Goal: Task Accomplishment & Management: Manage account settings

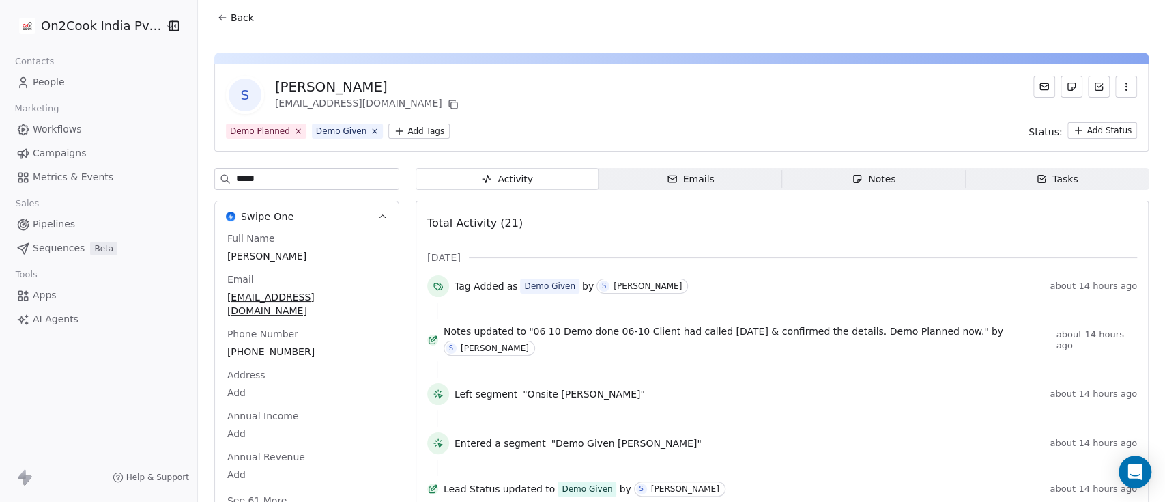
click at [233, 19] on span "Back" at bounding box center [242, 18] width 23 height 14
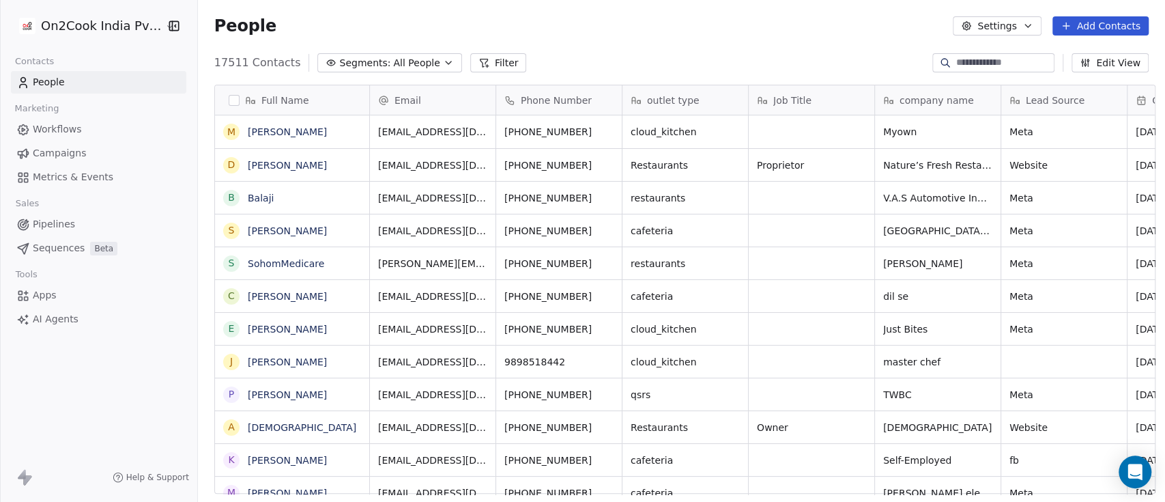
scroll to position [427, 960]
click at [68, 128] on span "Workflows" at bounding box center [57, 129] width 49 height 14
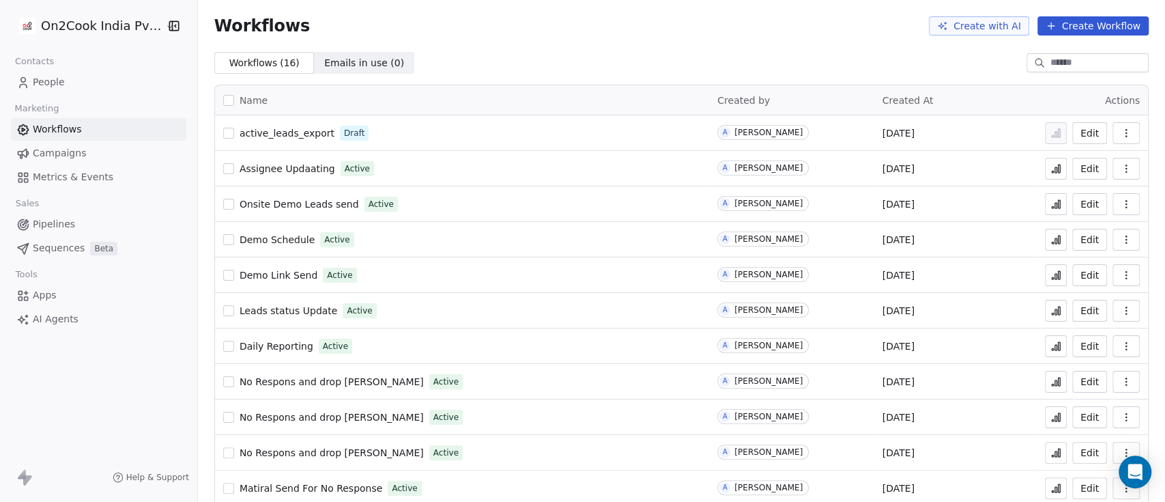
click at [111, 31] on html "On2Cook India Pvt. Ltd. Contacts People Marketing Workflows Campaigns Metrics &…" at bounding box center [582, 251] width 1165 height 502
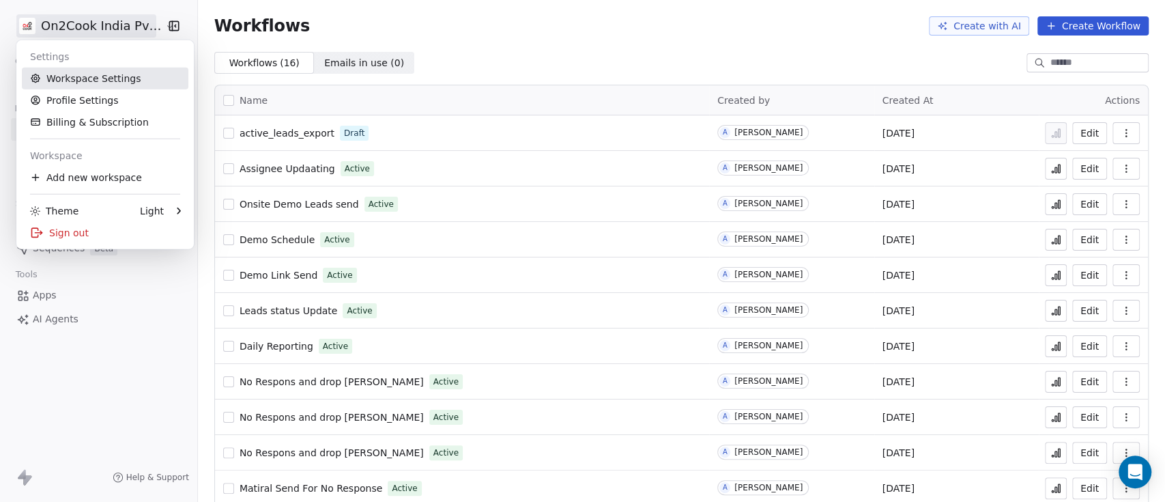
click at [109, 74] on link "Workspace Settings" at bounding box center [105, 79] width 167 height 22
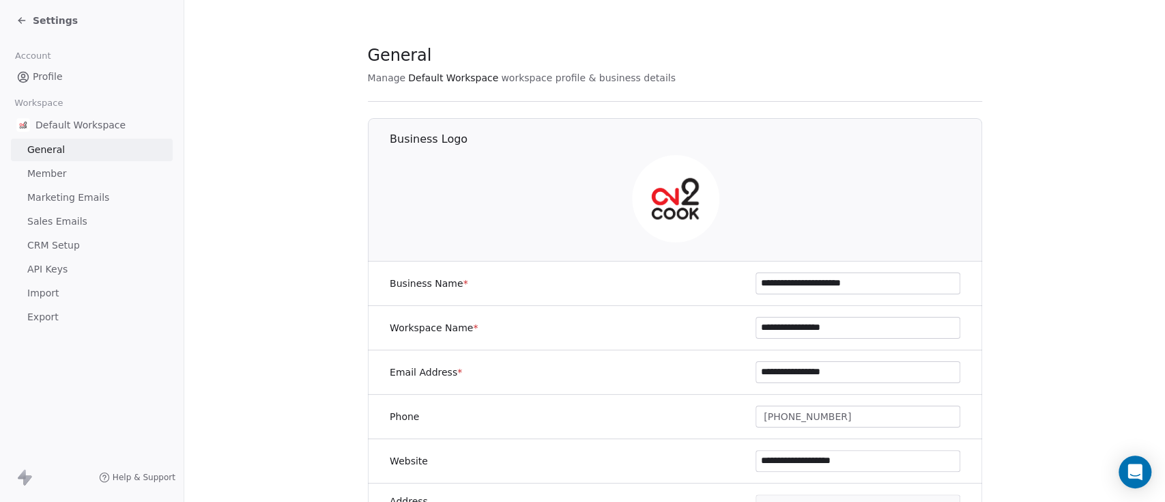
click at [63, 169] on span "Member" at bounding box center [47, 174] width 40 height 14
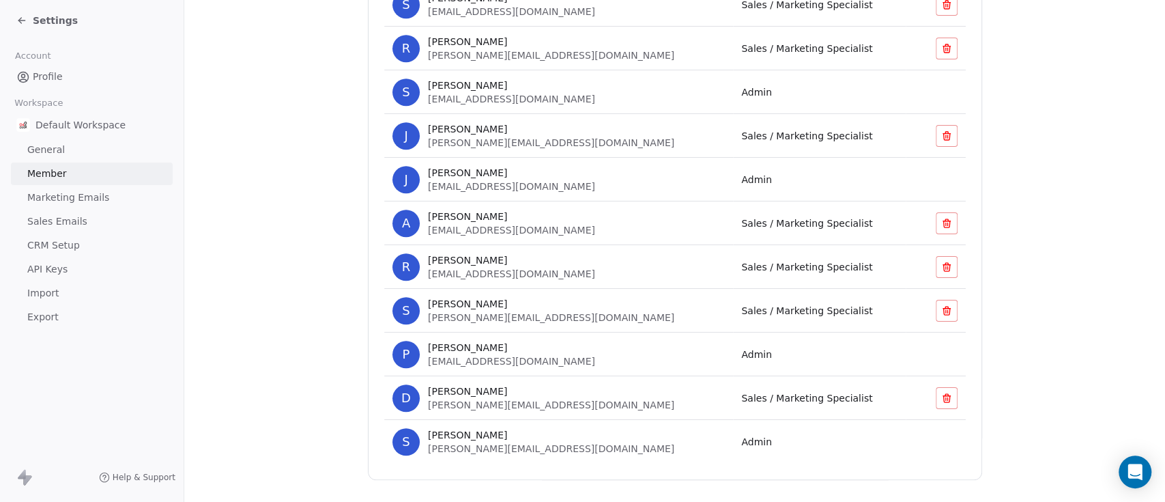
scroll to position [568, 0]
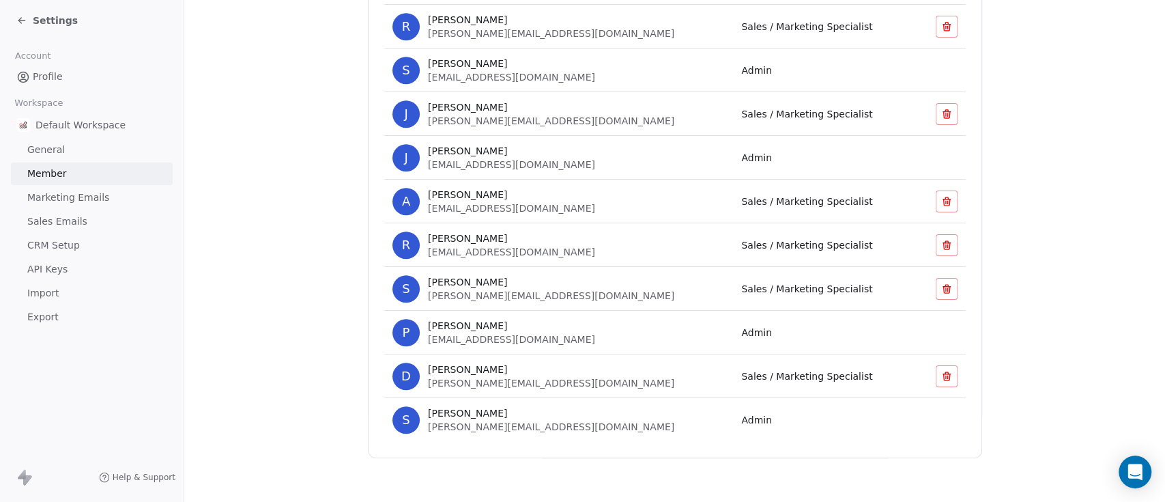
click at [651, 328] on td "P Pankaj Kumar pankaj.k@on2cook.com" at bounding box center [558, 333] width 349 height 44
click at [451, 338] on span "pankaj.k@on2cook.com" at bounding box center [511, 339] width 167 height 11
click at [435, 330] on span "Pankaj Kumar" at bounding box center [467, 326] width 79 height 14
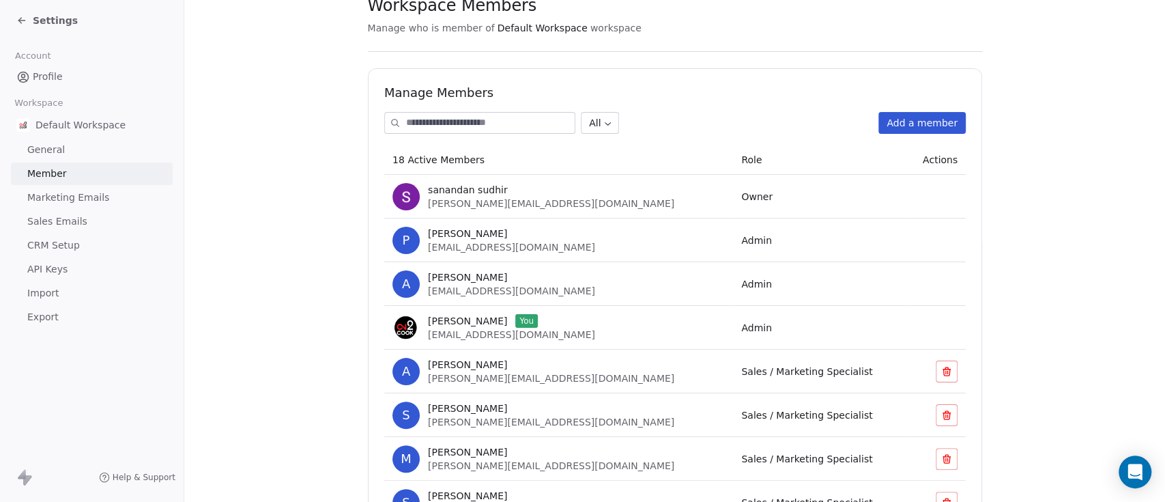
scroll to position [0, 0]
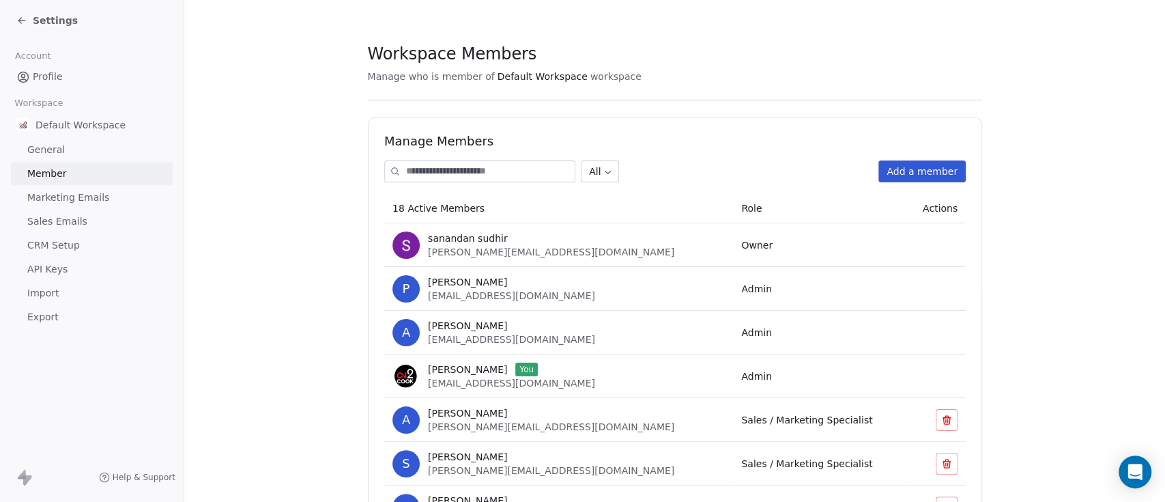
click at [908, 170] on button "Add a member" at bounding box center [922, 171] width 87 height 22
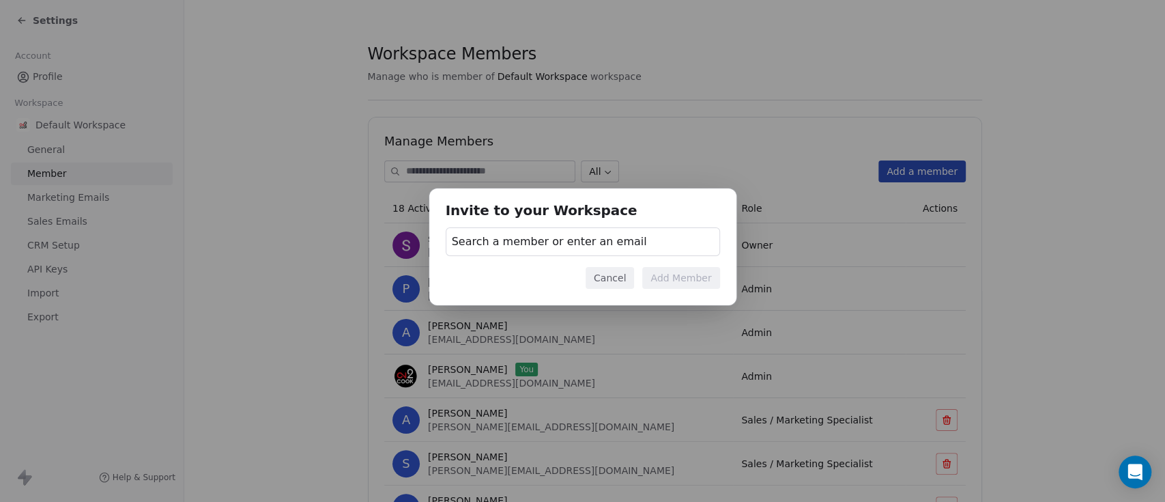
click at [579, 229] on div "Search a member or enter an email" at bounding box center [583, 241] width 274 height 29
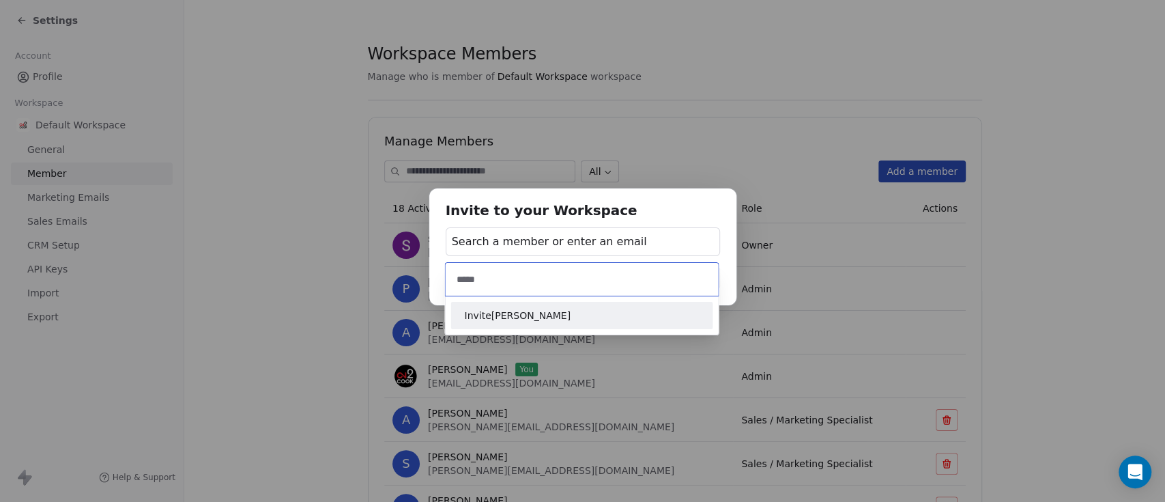
type input "******"
click at [1155, 241] on div "Invite to your Workspace Search a member or enter an email Cancel Add Member" at bounding box center [582, 251] width 1165 height 169
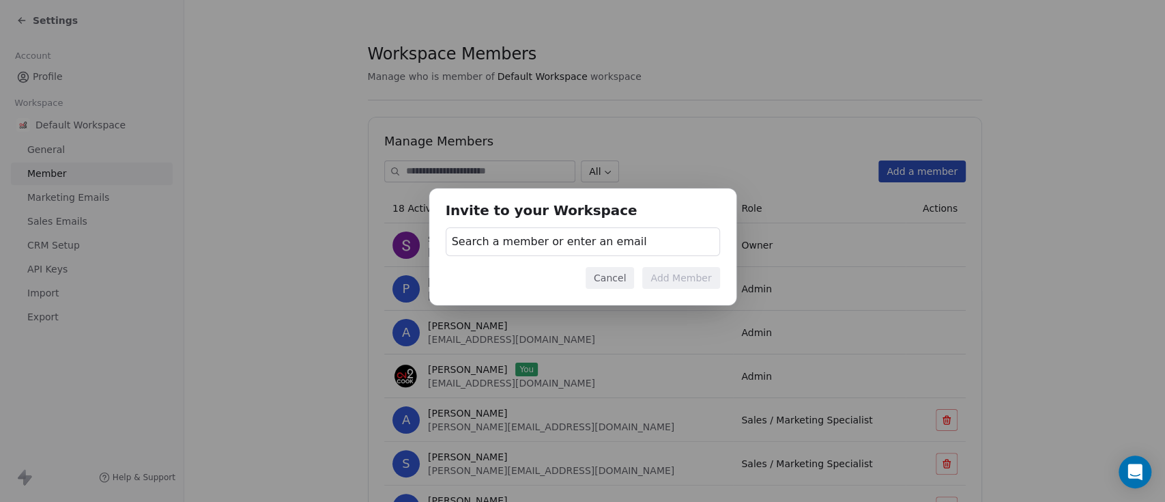
click at [606, 278] on button "Cancel" at bounding box center [610, 278] width 48 height 22
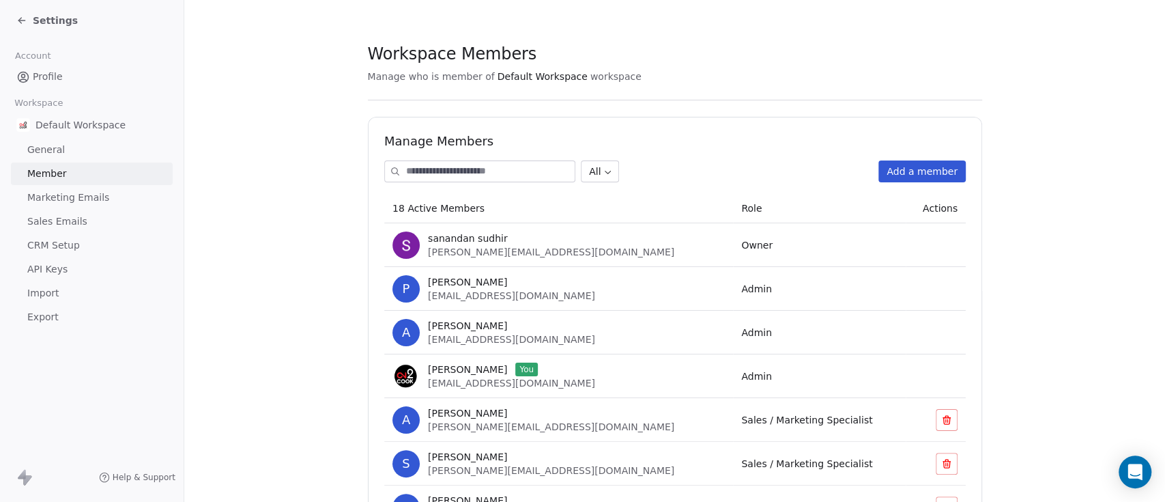
click at [903, 174] on button "Add a member" at bounding box center [922, 171] width 87 height 22
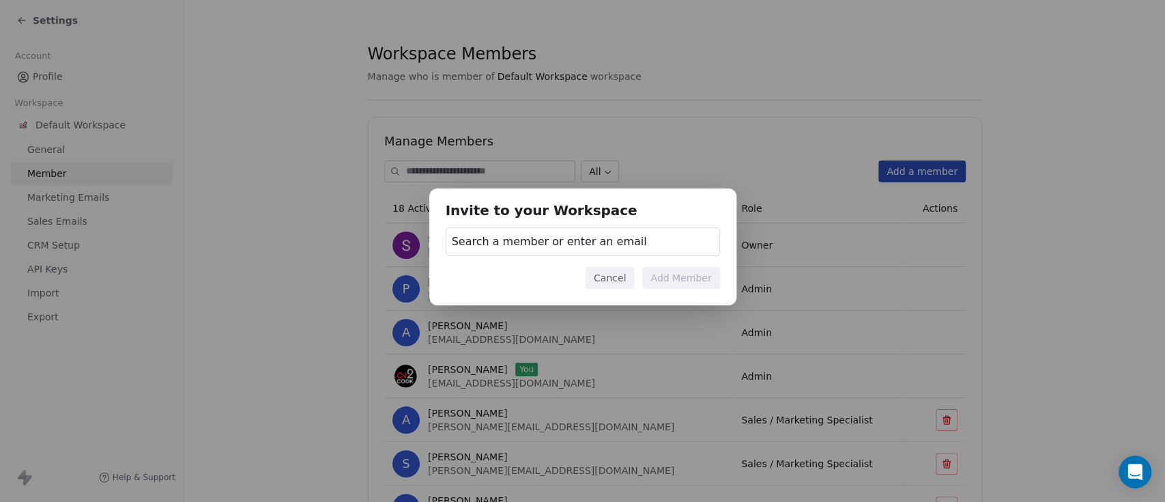
click at [601, 243] on span "Search a member or enter an email" at bounding box center [549, 241] width 195 height 16
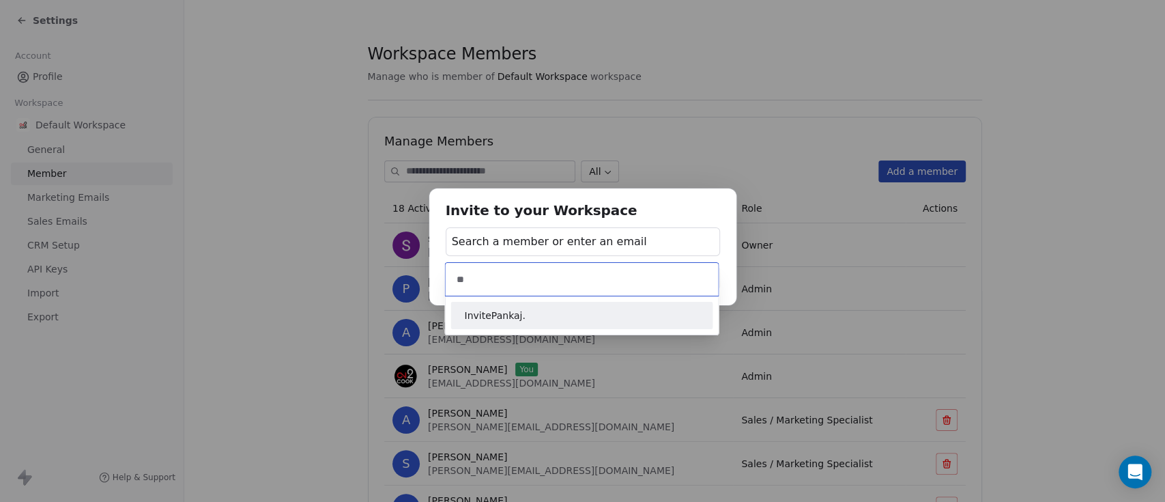
type input "*"
type input "**********"
click at [603, 319] on span "Invite pankaj.k@on2cook.com" at bounding box center [581, 315] width 235 height 14
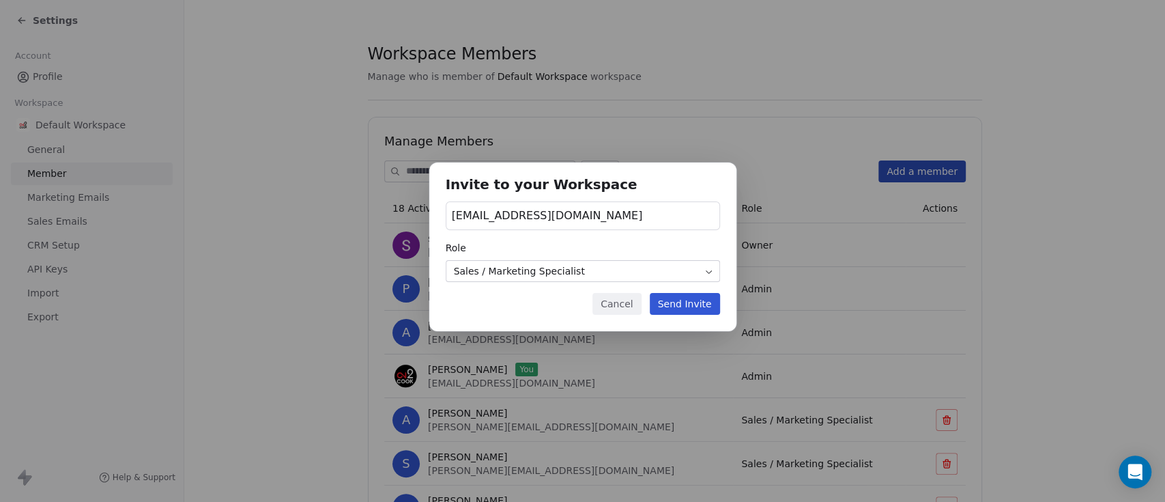
click at [639, 276] on body "Settings Account Profile Workspace Default Workspace General Member Marketing E…" at bounding box center [582, 251] width 1165 height 502
click at [709, 300] on button "Send Invite" at bounding box center [685, 304] width 70 height 22
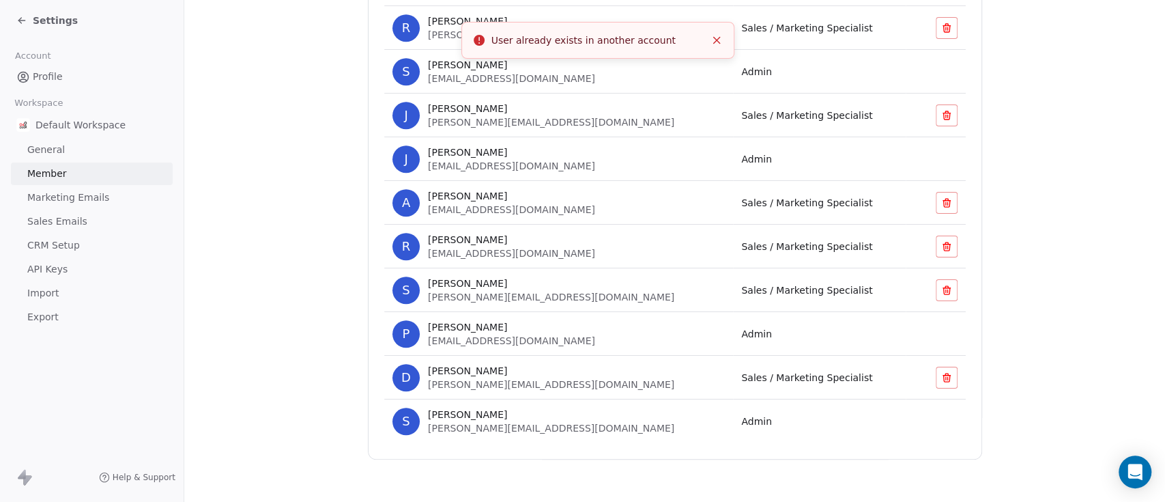
scroll to position [568, 0]
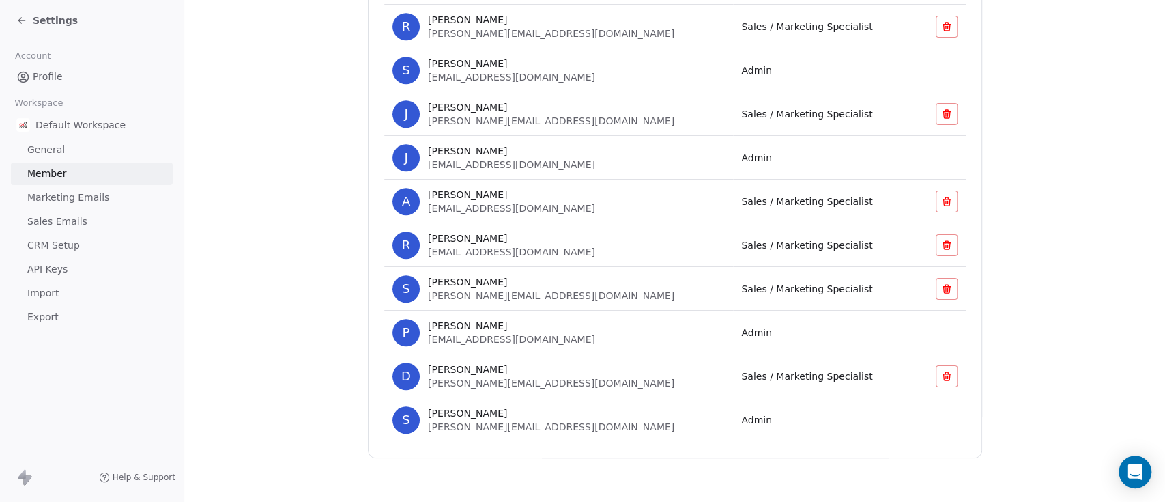
click at [487, 336] on span "pankaj.k@on2cook.com" at bounding box center [511, 339] width 167 height 11
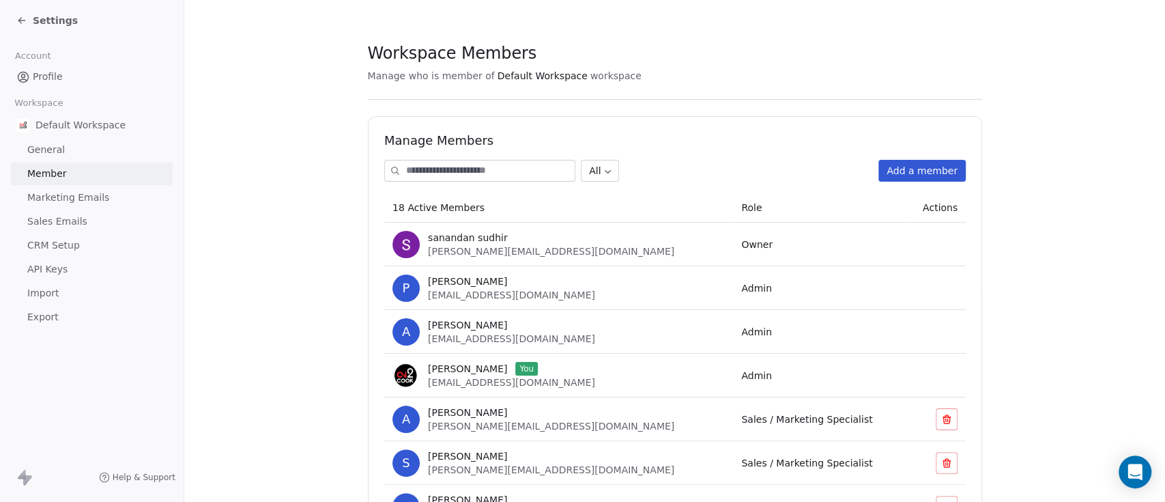
scroll to position [0, 0]
click at [49, 72] on span "Profile" at bounding box center [48, 77] width 30 height 14
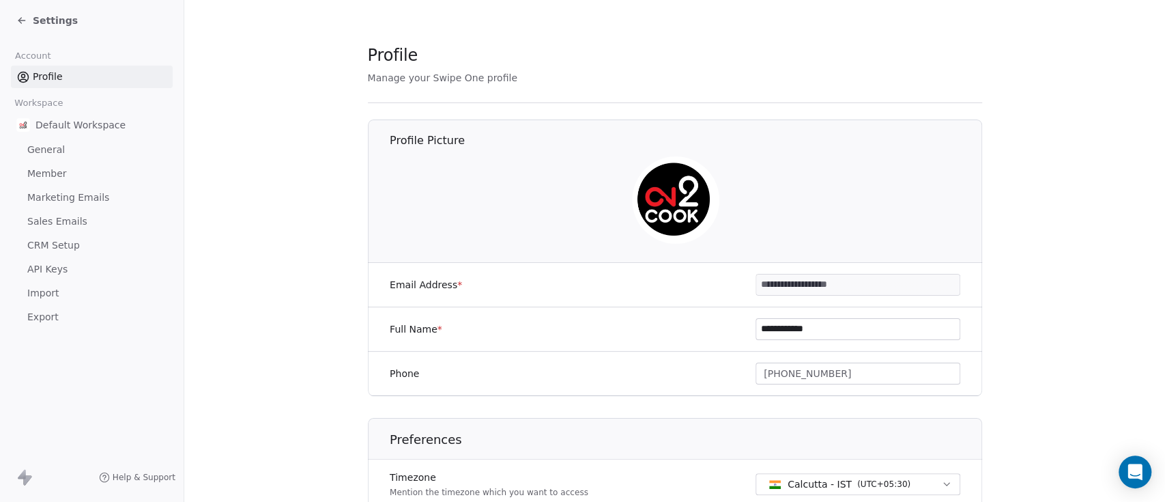
click at [29, 19] on div "Settings" at bounding box center [46, 21] width 61 height 14
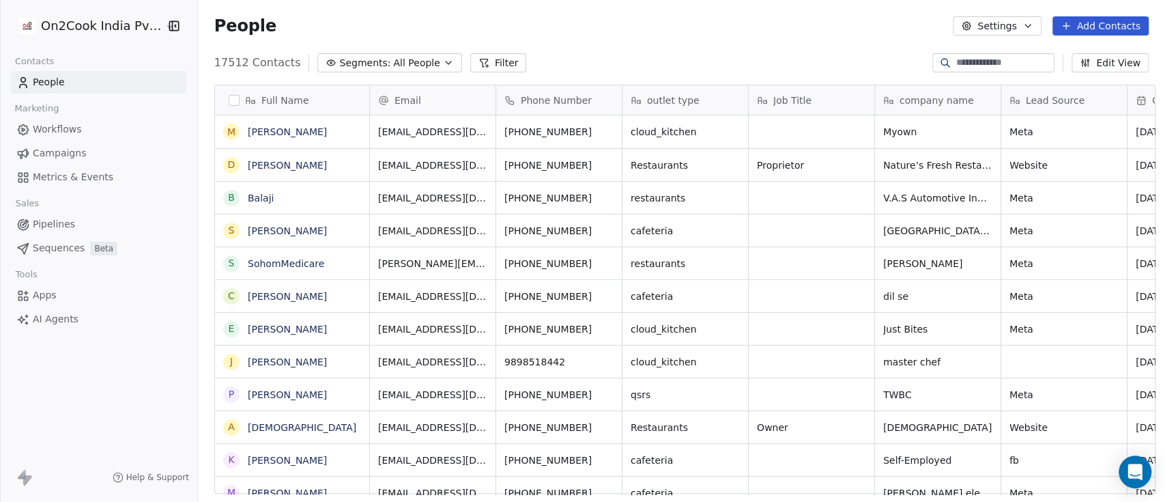
scroll to position [427, 960]
click at [76, 87] on link "People" at bounding box center [98, 82] width 175 height 23
click at [363, 57] on span "Segments:" at bounding box center [364, 63] width 51 height 14
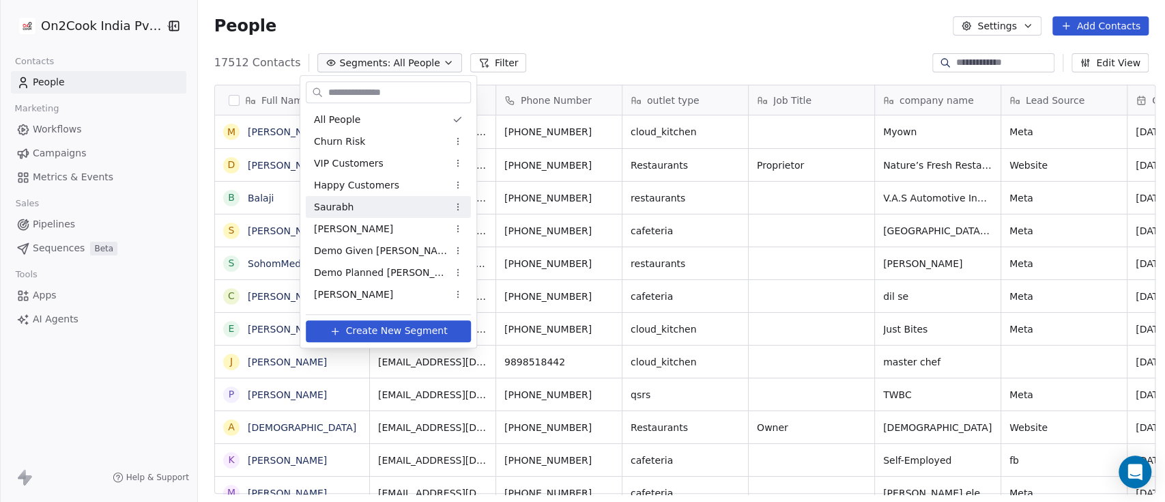
click at [636, 24] on html "On2Cook India Pvt. Ltd. Contacts People Marketing Workflows Campaigns Metrics &…" at bounding box center [582, 251] width 1165 height 502
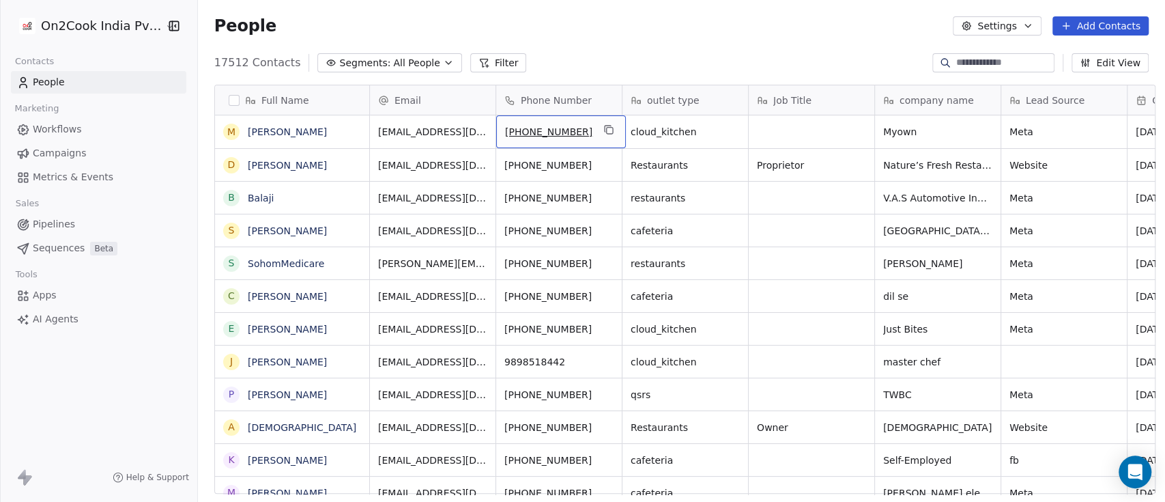
drag, startPoint x: 497, startPoint y: 132, endPoint x: 532, endPoint y: 464, distance: 333.6
click at [773, 9] on div "People Settings Add Contacts" at bounding box center [681, 26] width 967 height 52
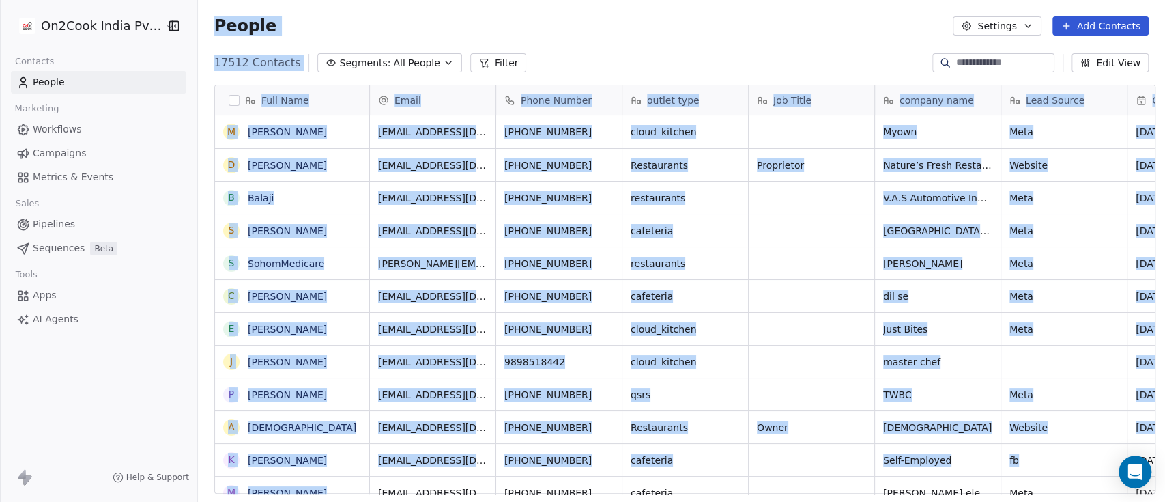
drag, startPoint x: 210, startPoint y: 29, endPoint x: 1118, endPoint y: 450, distance: 1000.9
click at [1118, 450] on section "People Settings Add Contacts 17512 Contacts Segments: All People Filter Edit Vi…" at bounding box center [681, 251] width 967 height 502
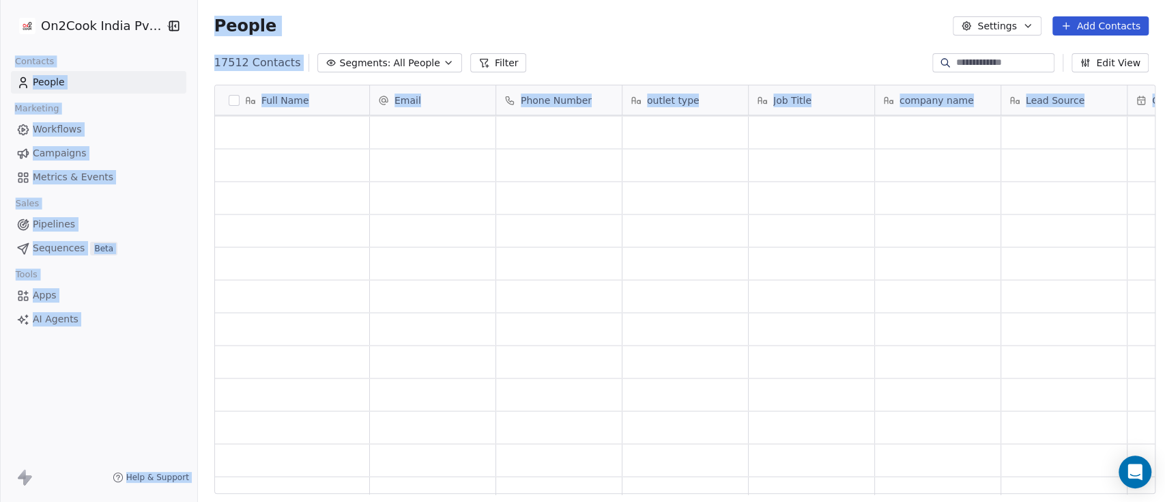
scroll to position [2275, 0]
copy body "Contacts People Marketing Workflows Campaigns Metrics & Events Sales Pipelines …"
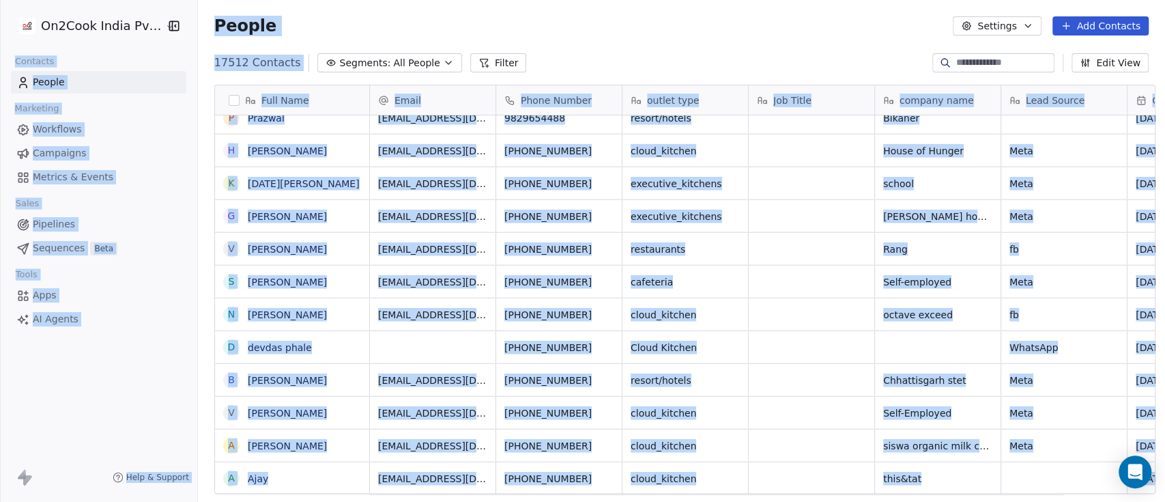
click at [377, 38] on div "People Settings Add Contacts" at bounding box center [681, 26] width 967 height 52
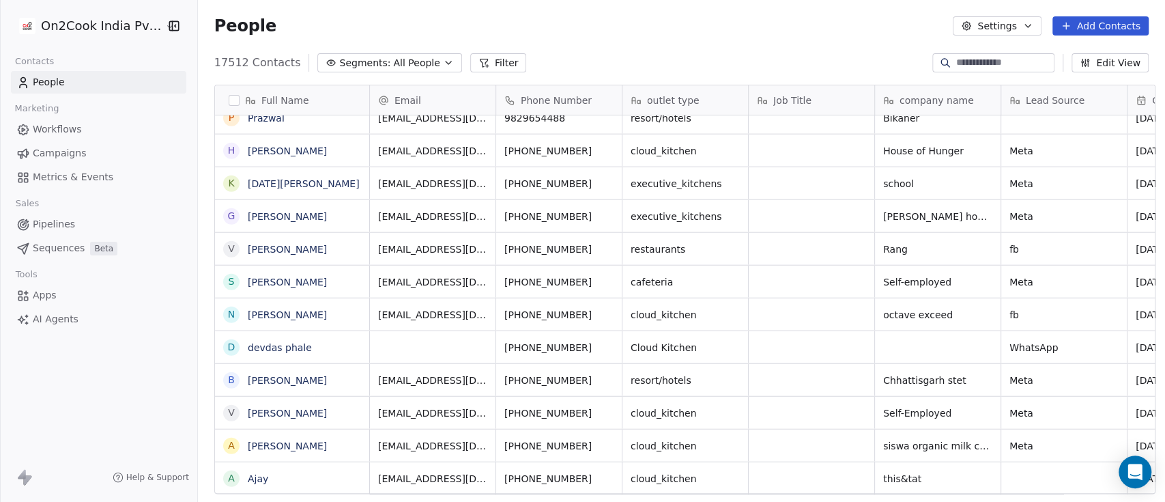
click at [82, 82] on link "People" at bounding box center [98, 82] width 175 height 23
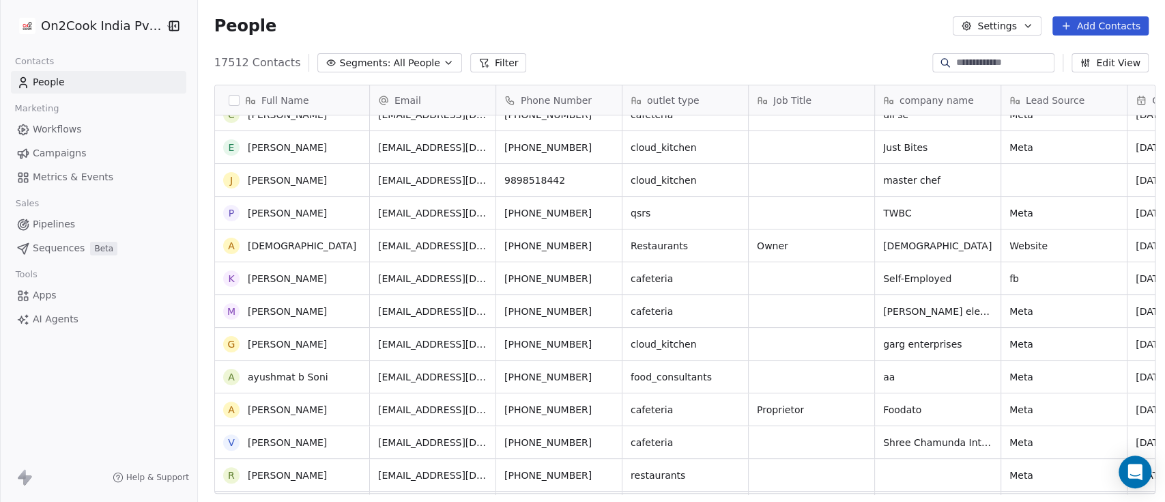
scroll to position [0, 0]
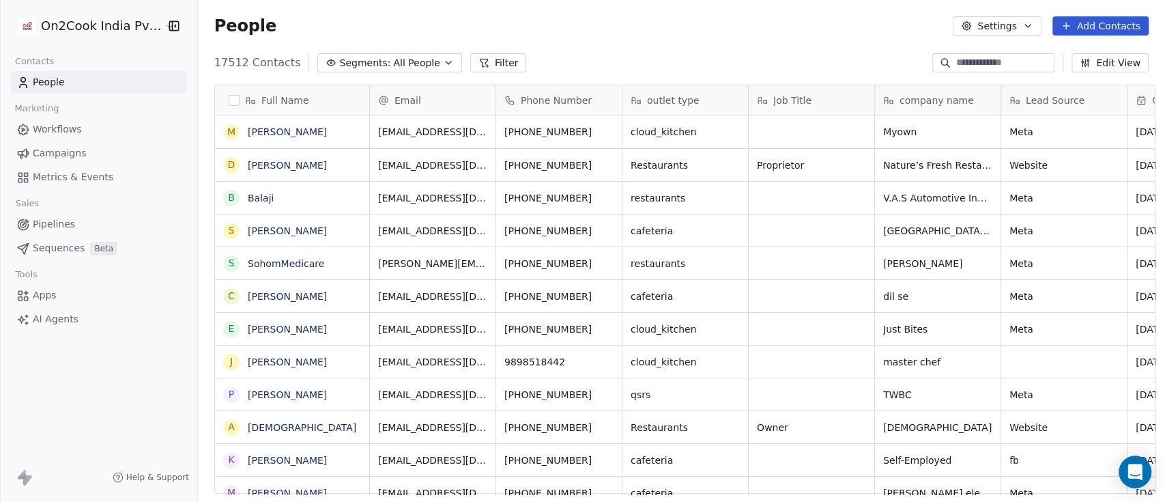
click at [393, 63] on span "All People" at bounding box center [416, 63] width 46 height 14
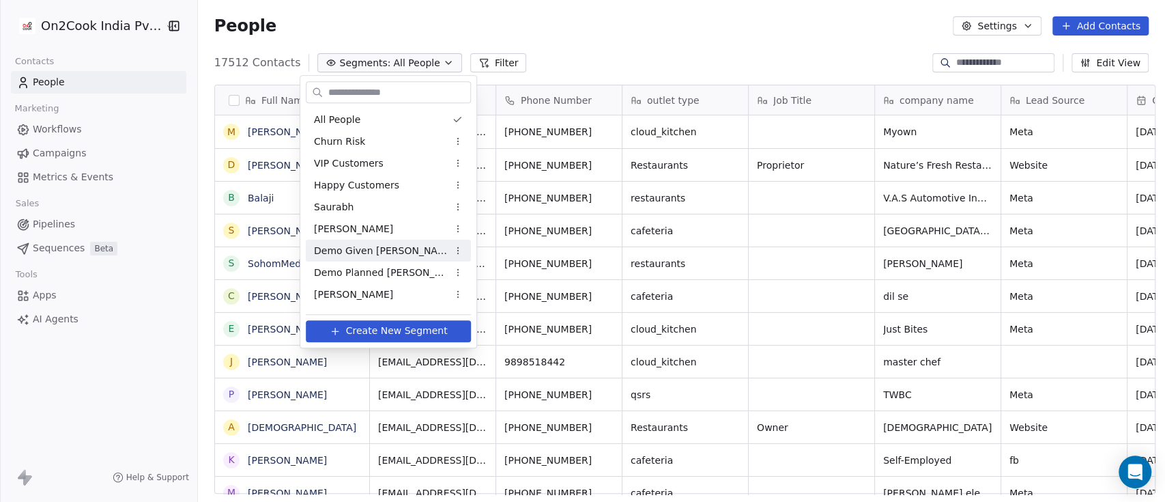
click at [363, 251] on span "Demo Given [PERSON_NAME]" at bounding box center [381, 251] width 134 height 14
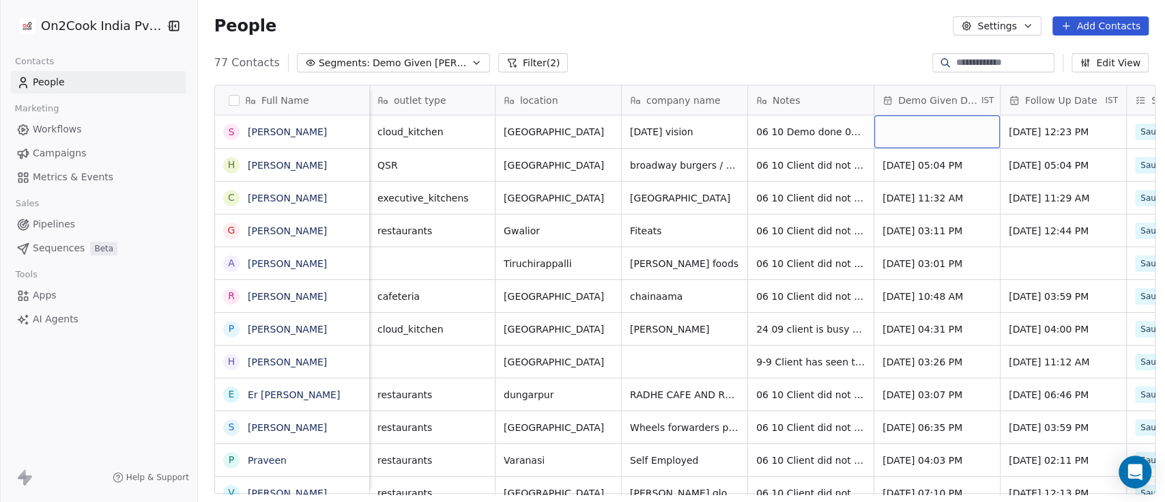
click at [945, 134] on div "grid" at bounding box center [938, 131] width 126 height 33
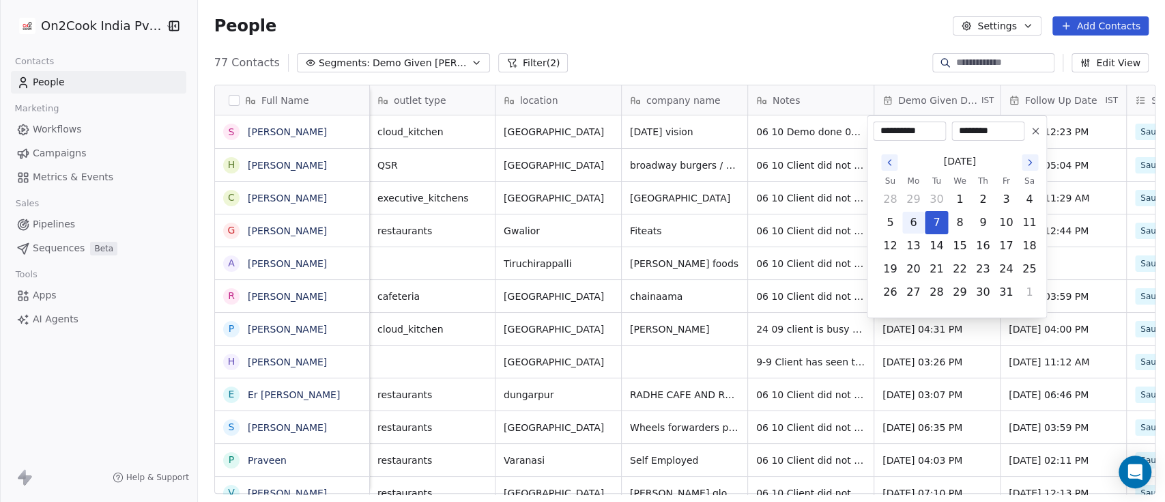
click at [911, 222] on button "6" at bounding box center [914, 223] width 22 height 22
type input "**********"
click at [851, 42] on html "On2Cook India Pvt. Ltd. Contacts People Marketing Workflows Campaigns Metrics &…" at bounding box center [582, 251] width 1165 height 502
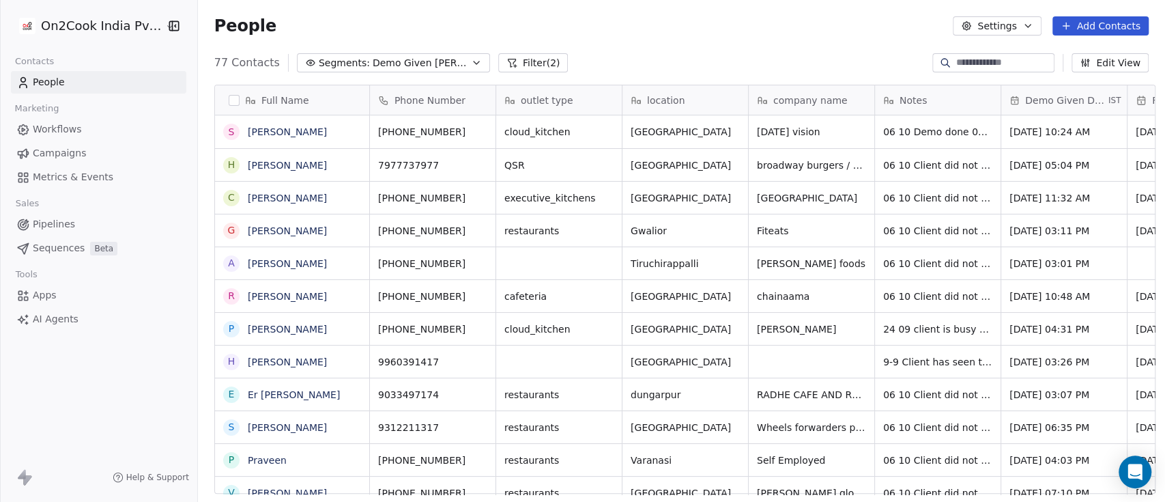
click at [498, 63] on button "Filter (2)" at bounding box center [533, 62] width 70 height 19
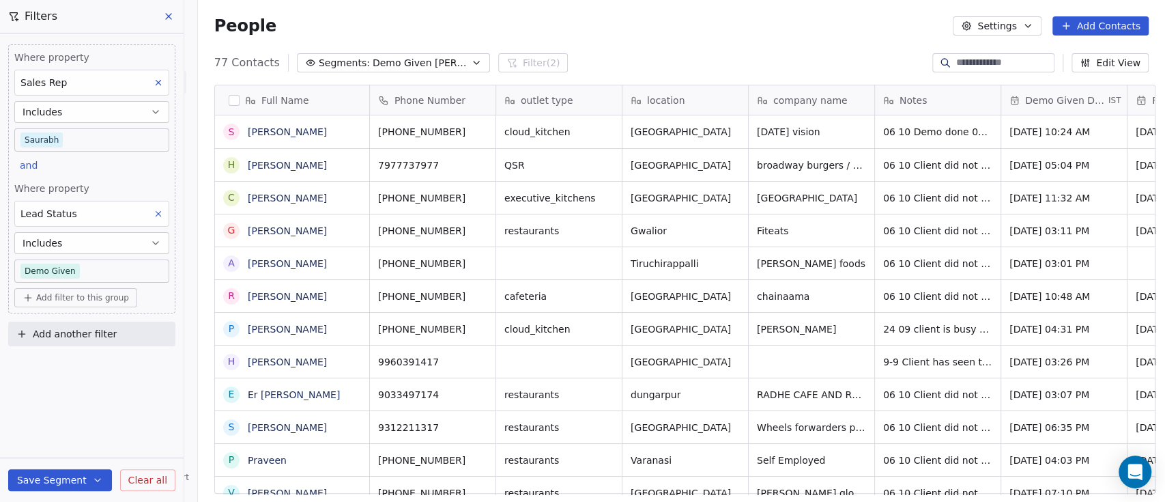
click at [573, 25] on div "People Settings Add Contacts" at bounding box center [681, 25] width 935 height 19
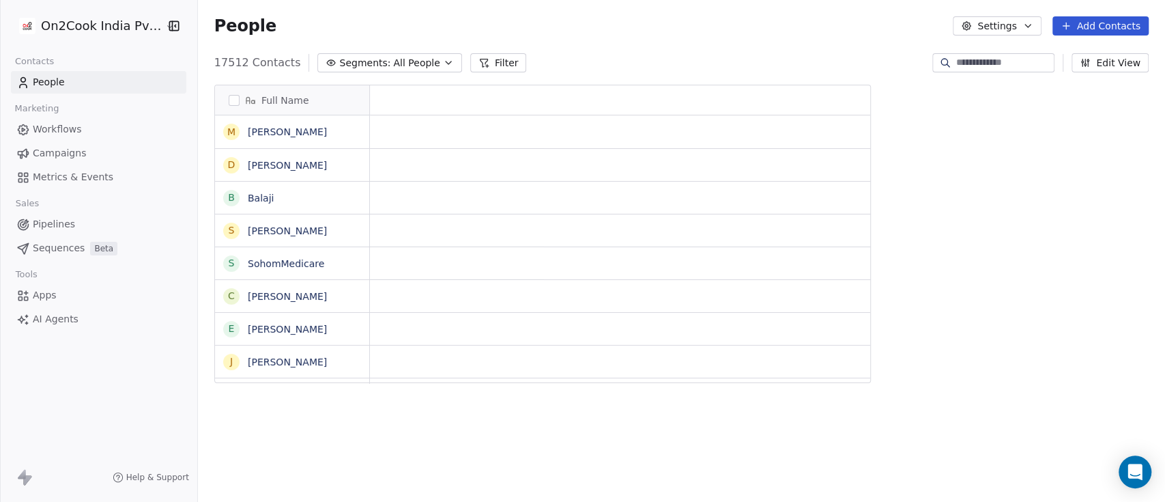
scroll to position [14, 15]
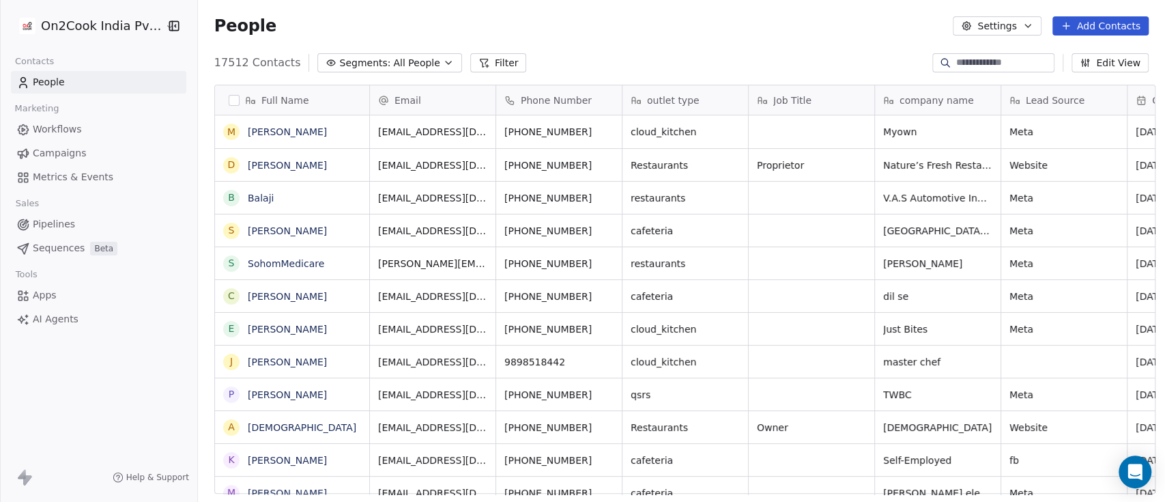
click at [407, 51] on div "People Settings Add Contacts" at bounding box center [681, 26] width 967 height 52
click at [402, 63] on span "All People" at bounding box center [416, 63] width 46 height 14
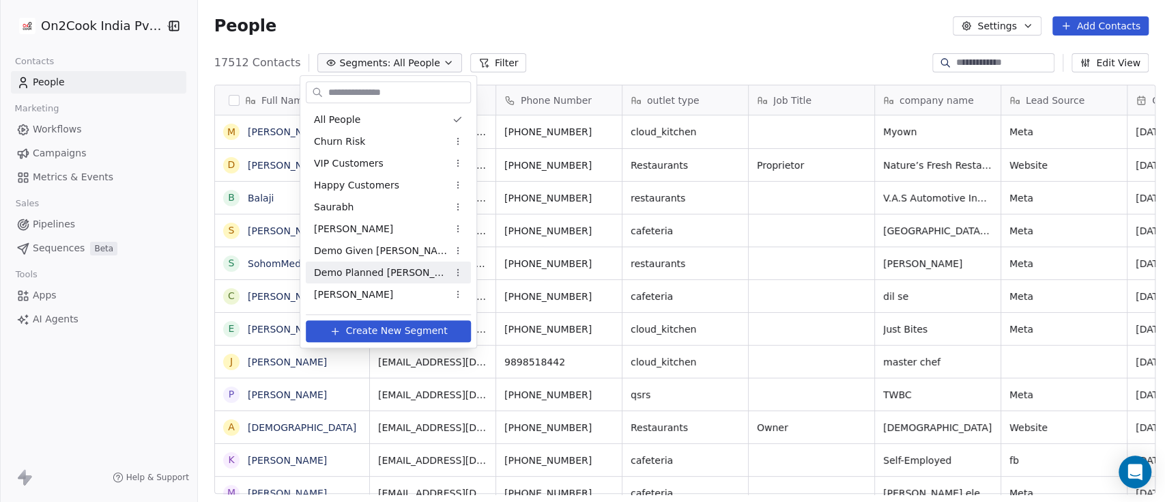
click at [375, 266] on span "Demo Planned [PERSON_NAME]" at bounding box center [381, 273] width 134 height 14
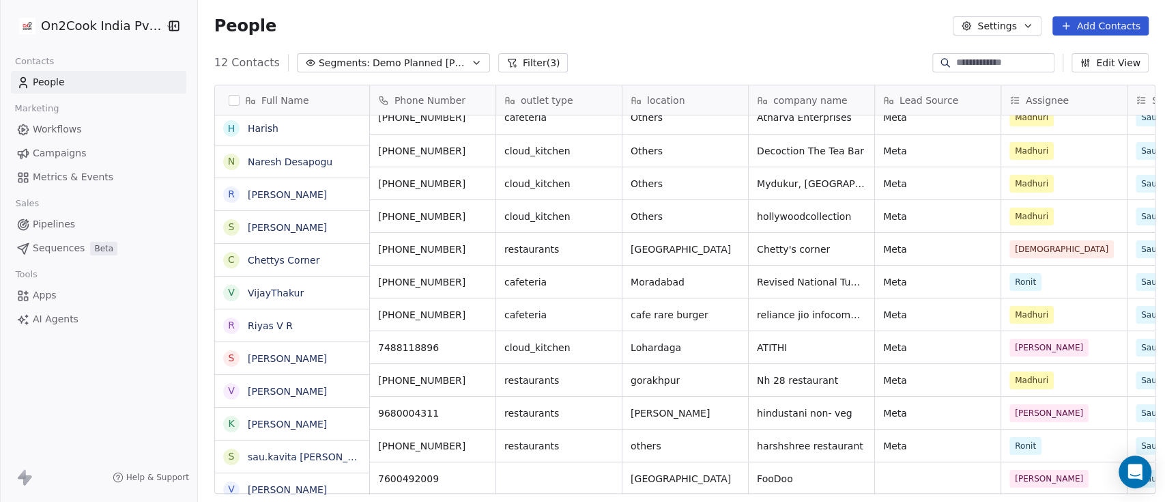
scroll to position [0, 0]
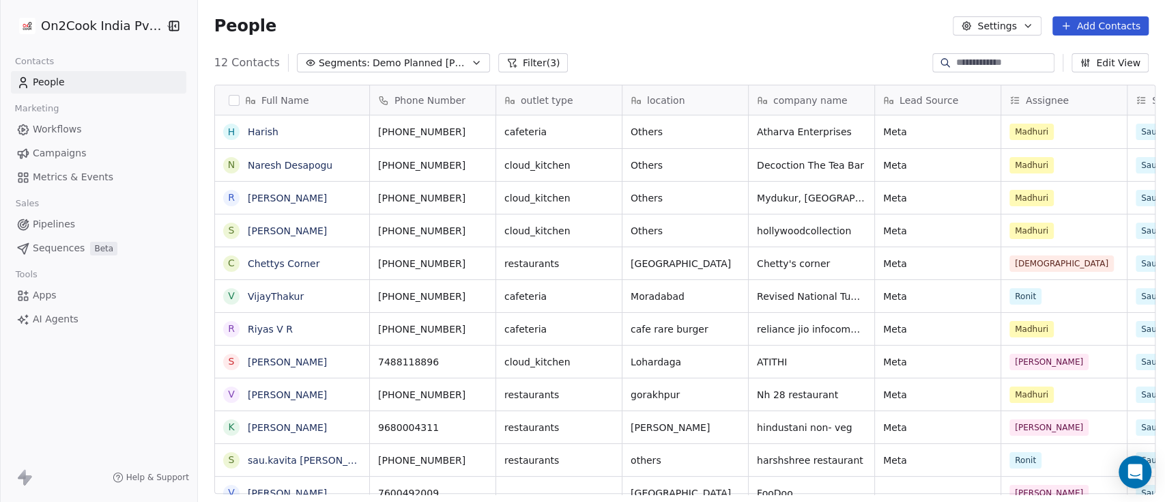
click at [380, 19] on div "People Settings Add Contacts" at bounding box center [681, 25] width 935 height 19
click at [101, 85] on link "People" at bounding box center [98, 82] width 175 height 23
click at [443, 61] on button "Segments: Demo Planned [PERSON_NAME]" at bounding box center [393, 62] width 193 height 19
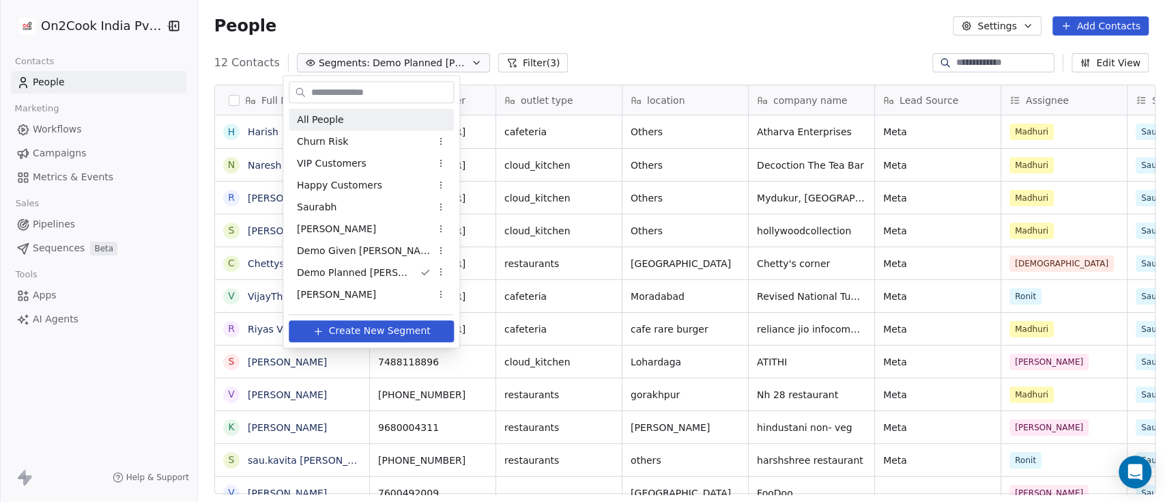
click at [353, 116] on div "All People" at bounding box center [371, 120] width 165 height 22
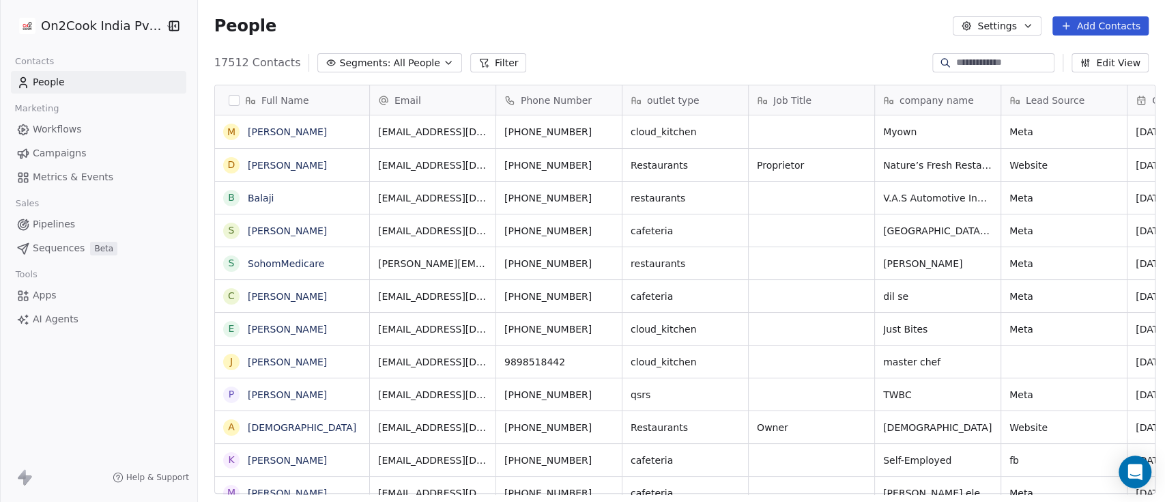
click at [475, 69] on button "Filter" at bounding box center [498, 62] width 57 height 19
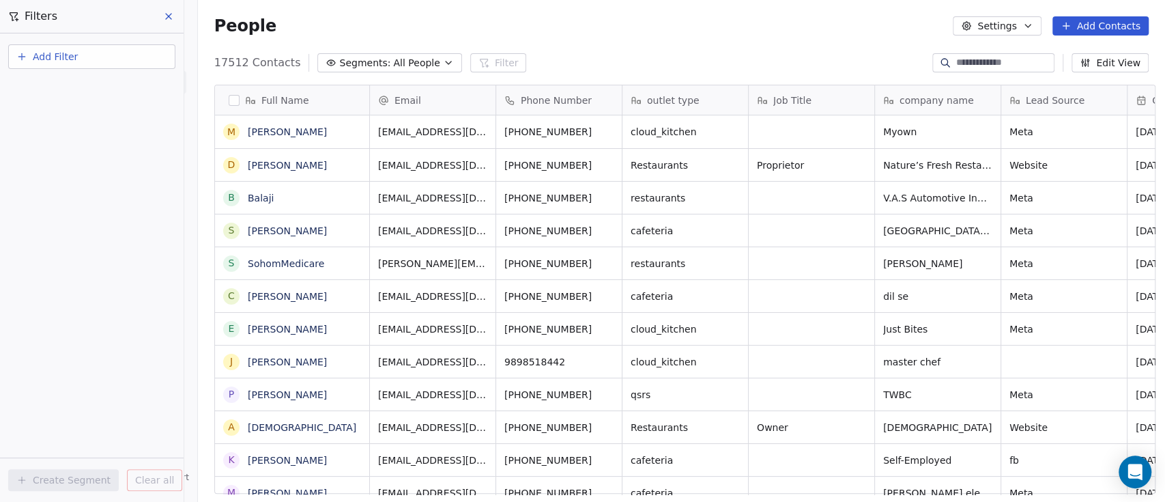
click at [82, 63] on button "Add Filter" at bounding box center [91, 56] width 167 height 25
click at [79, 85] on span "Contact properties" at bounding box center [67, 88] width 89 height 14
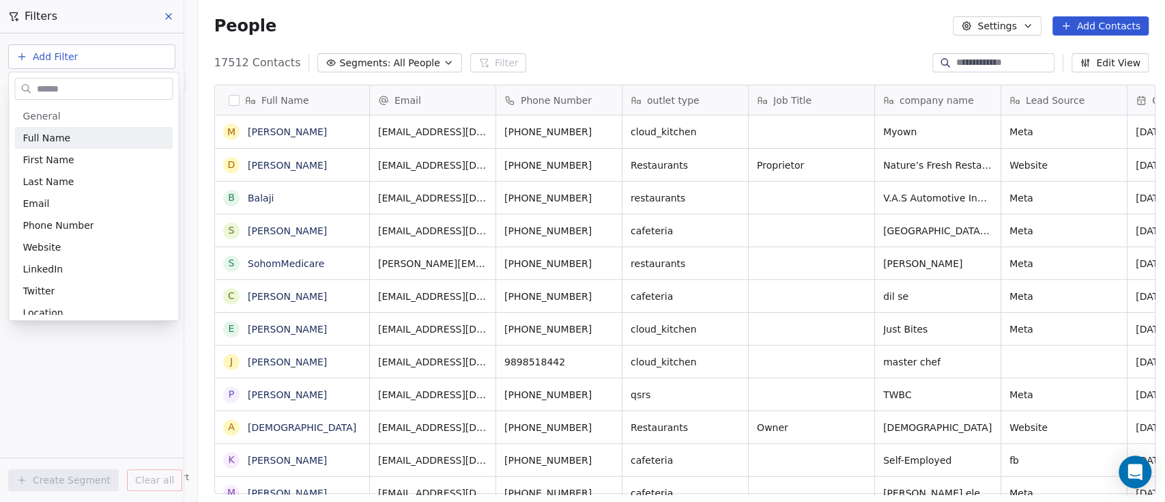
click at [76, 89] on input "text" at bounding box center [103, 89] width 138 height 20
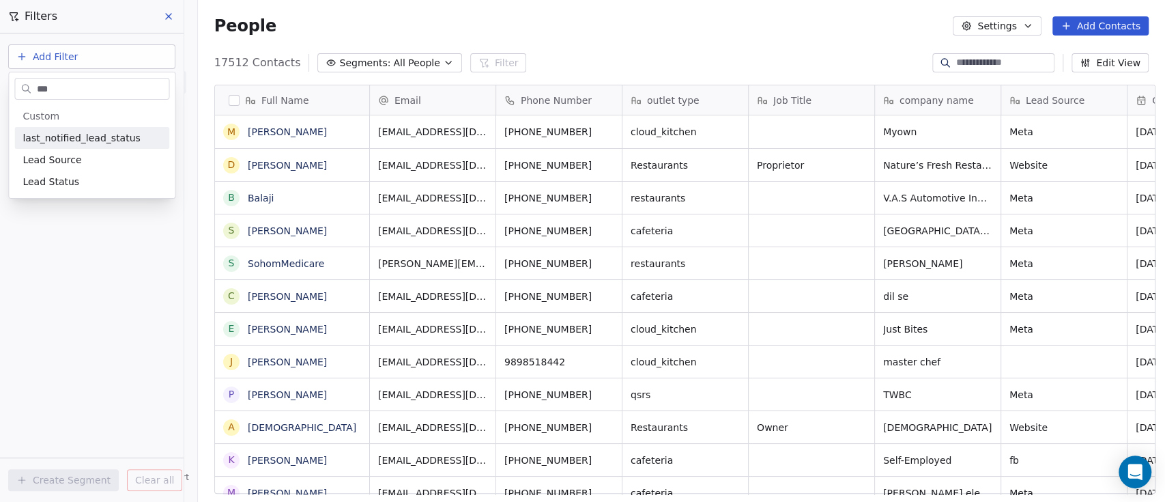
type input "****"
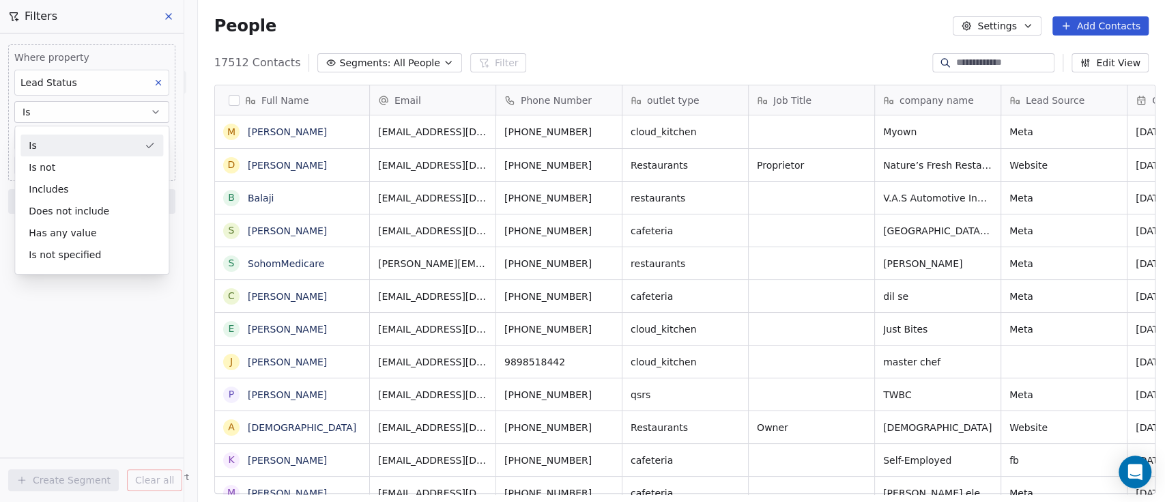
click at [65, 142] on div "Is" at bounding box center [91, 145] width 143 height 22
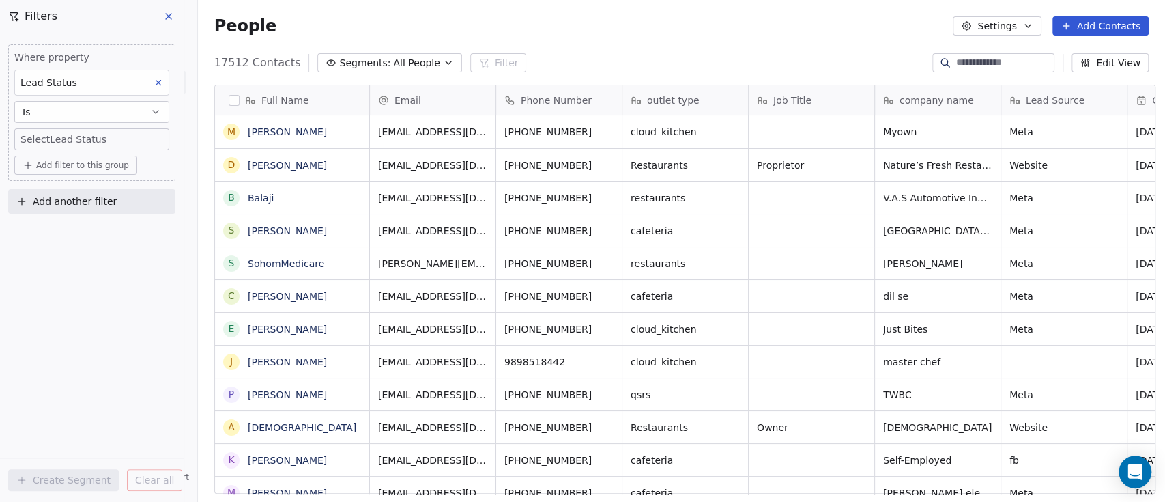
click at [71, 137] on body "On2Cook India Pvt. Ltd. Contacts People Marketing Workflows Campaigns Metrics &…" at bounding box center [582, 251] width 1165 height 502
type input "****"
click at [90, 179] on span "Onsite Demo" at bounding box center [64, 185] width 62 height 15
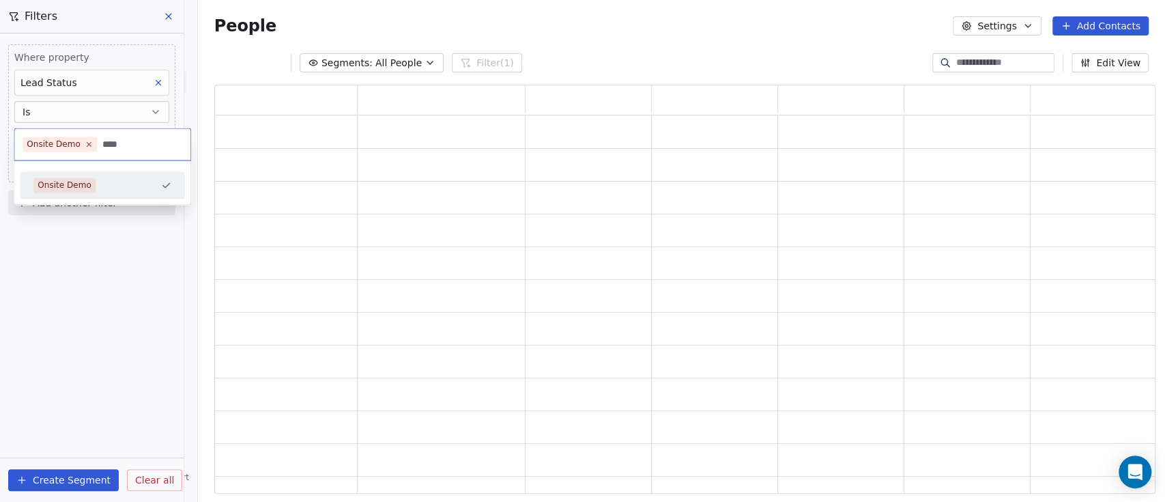
scroll to position [395, 927]
click at [94, 167] on span "Add filter to this group" at bounding box center [82, 166] width 93 height 11
click at [87, 195] on span "Contact properties" at bounding box center [73, 195] width 89 height 14
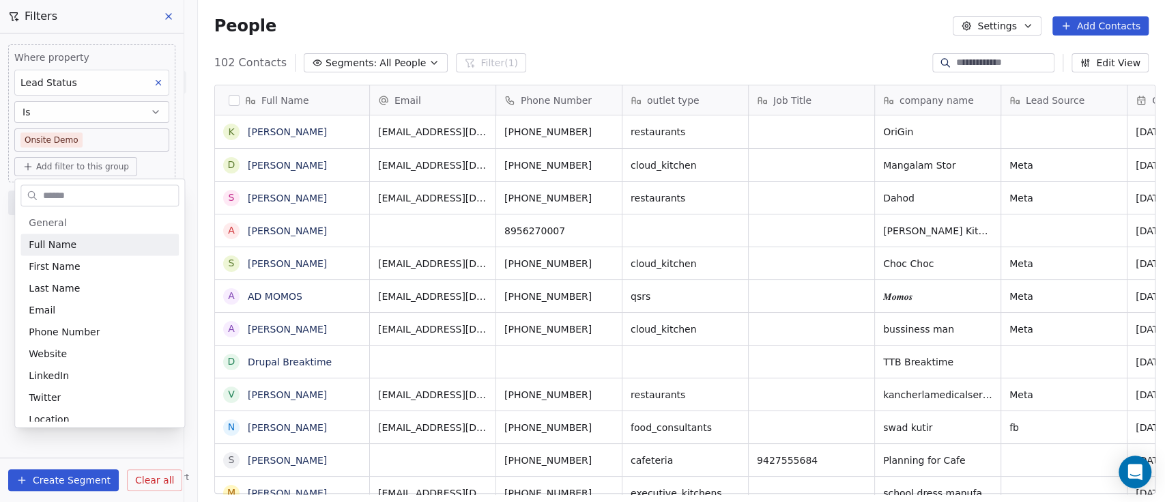
scroll to position [427, 960]
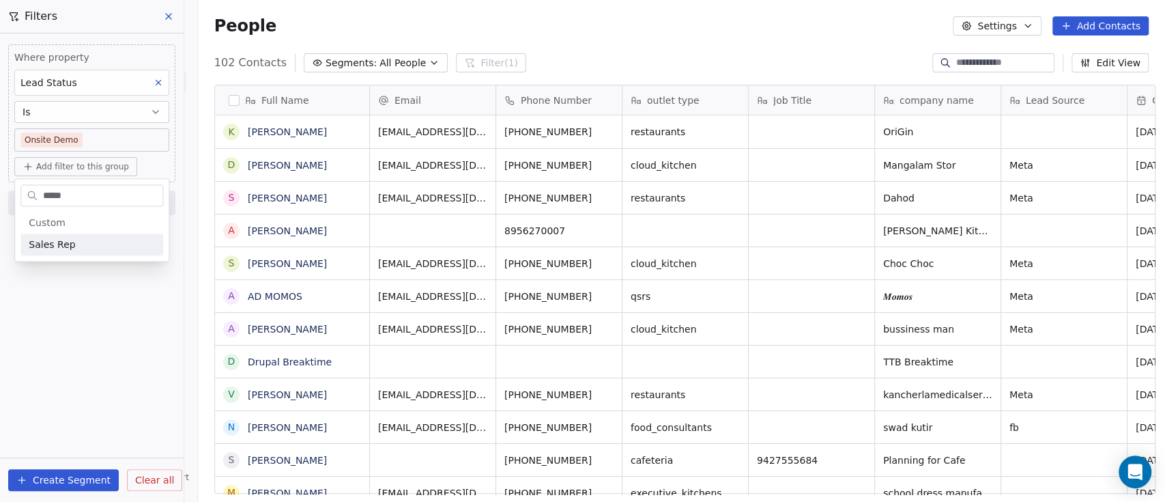
type input "*****"
click at [72, 242] on div "Sales Rep" at bounding box center [92, 245] width 126 height 14
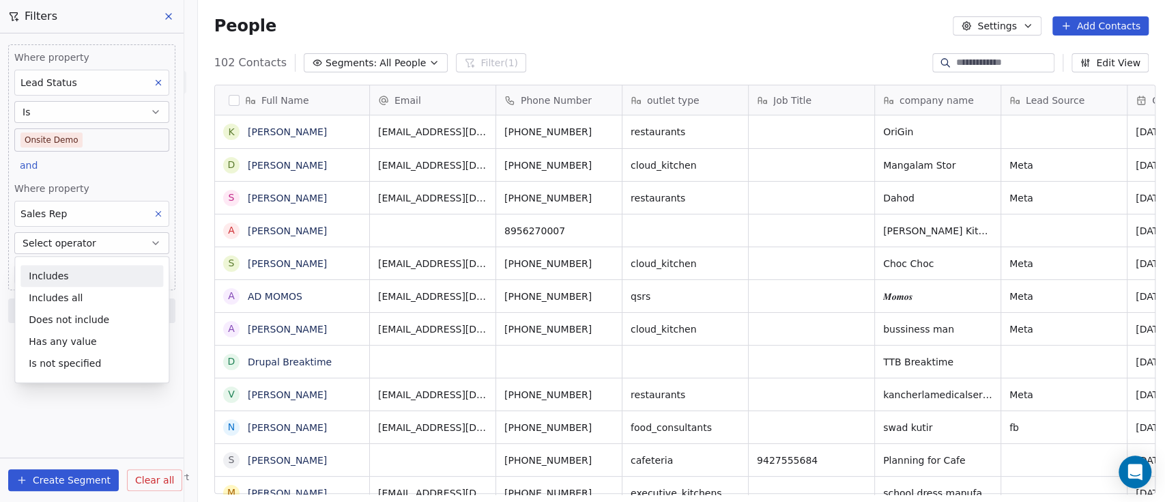
click at [106, 172] on div "Where property Lead Status Is Onsite Demo and Where property Sales Rep Select o…" at bounding box center [91, 167] width 167 height 246
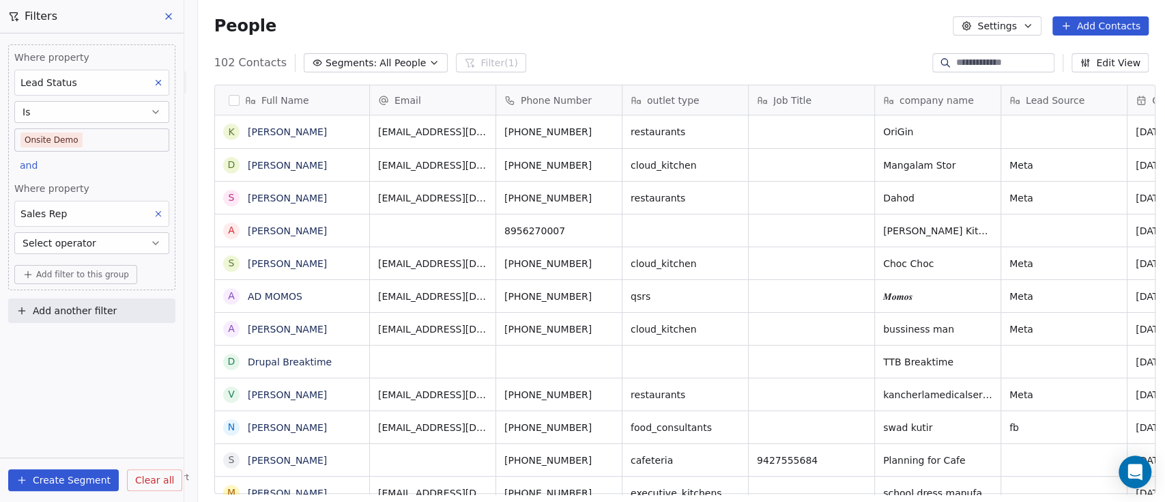
click at [91, 245] on button "Select operator" at bounding box center [91, 243] width 155 height 22
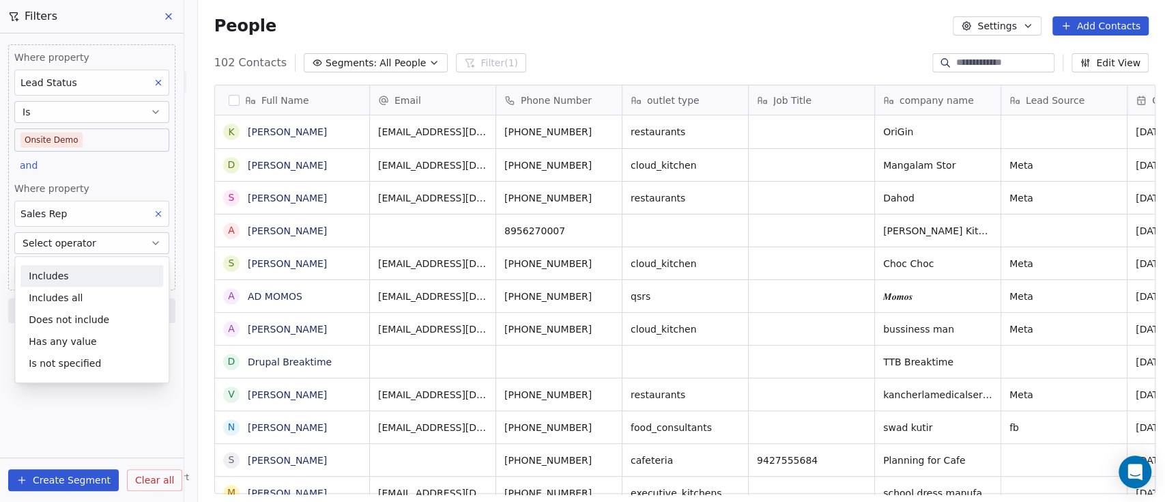
click at [76, 278] on div "Includes" at bounding box center [91, 276] width 143 height 22
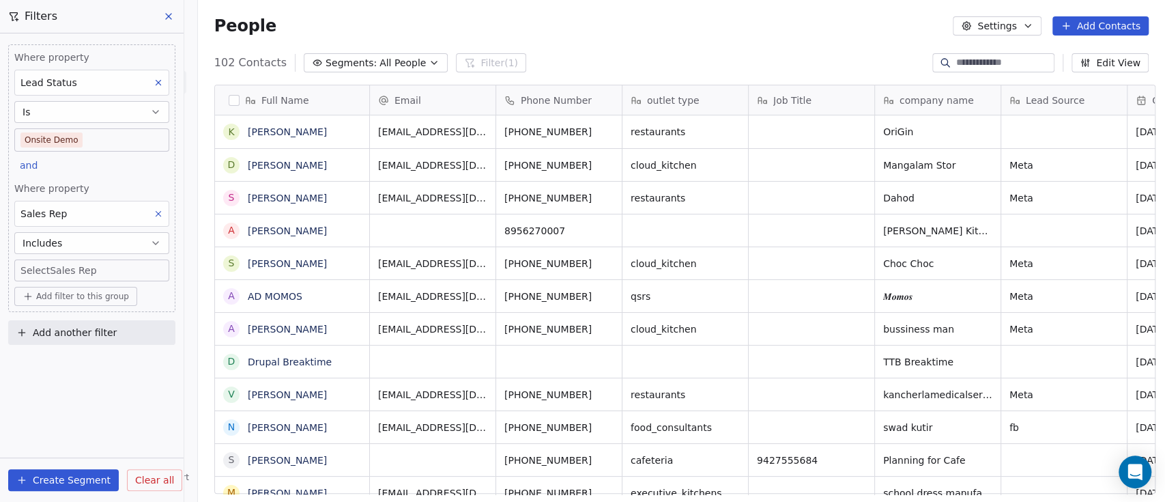
click at [78, 273] on body "On2Cook India Pvt. Ltd. Contacts People Marketing Workflows Campaigns Metrics &…" at bounding box center [582, 251] width 1165 height 502
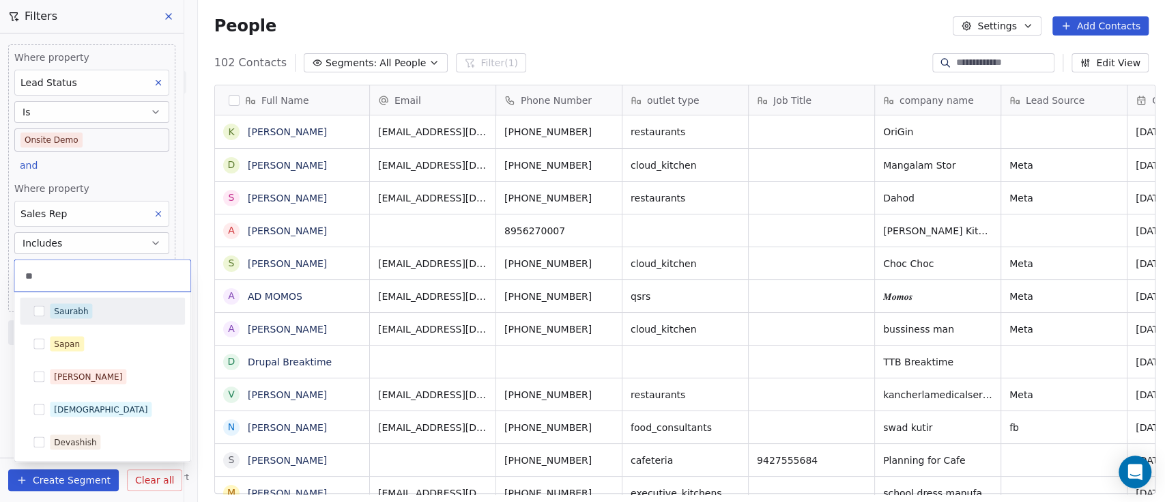
type input "**"
click at [78, 306] on div "Saurabh" at bounding box center [71, 310] width 34 height 12
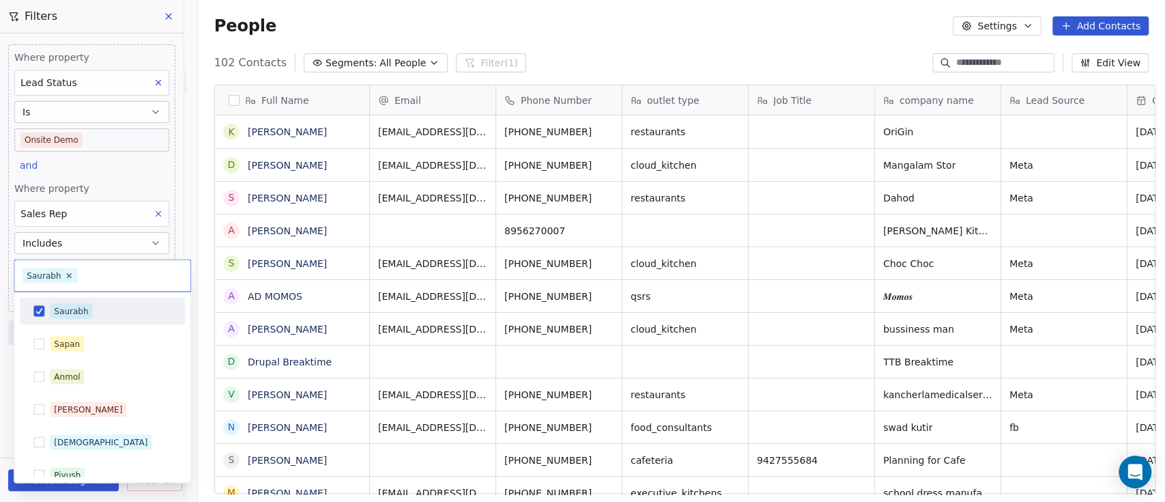
click at [125, 180] on html "On2Cook India Pvt. Ltd. Contacts People Marketing Workflows Campaigns Metrics &…" at bounding box center [582, 251] width 1165 height 502
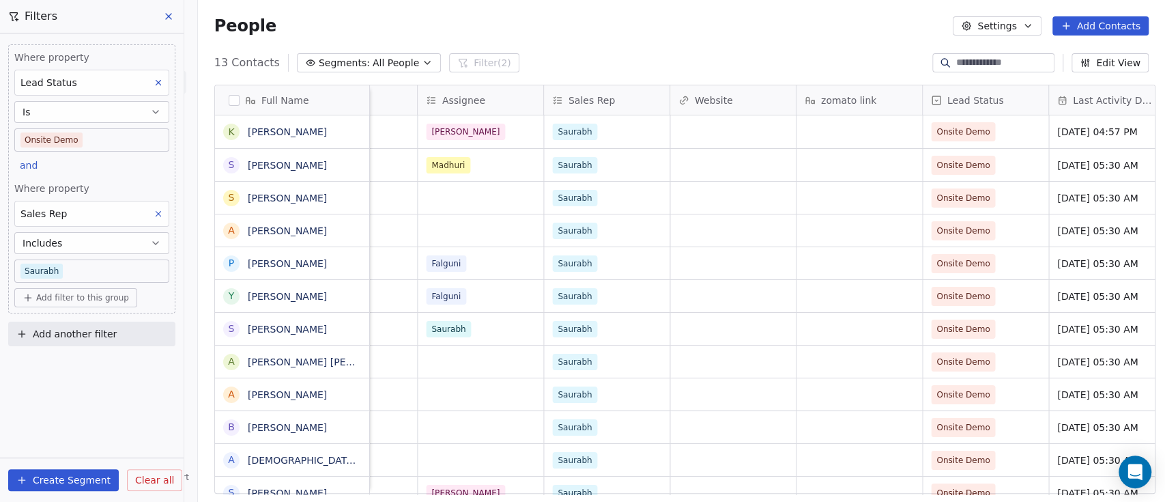
scroll to position [0, 1392]
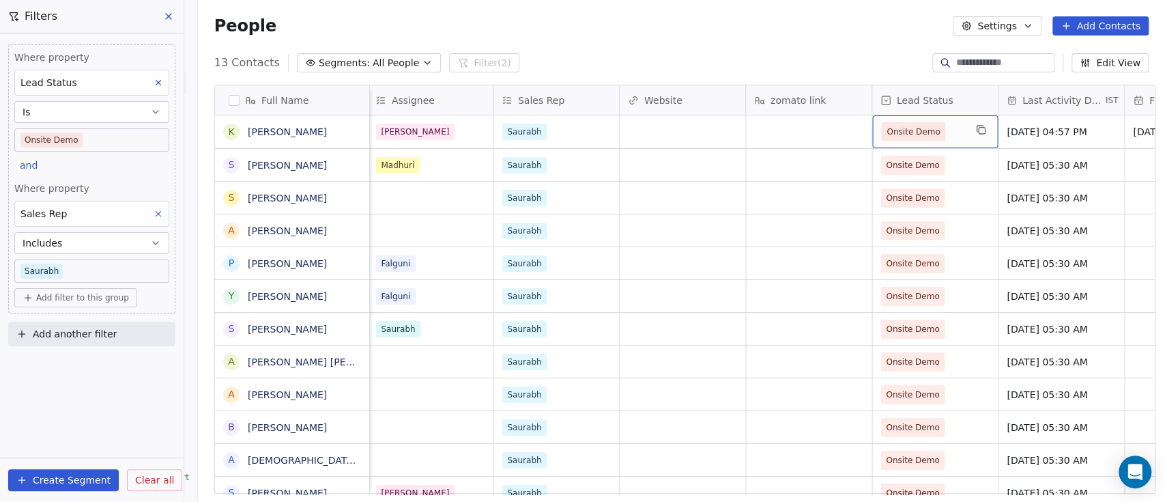
click at [863, 134] on span "Onsite Demo" at bounding box center [922, 131] width 83 height 19
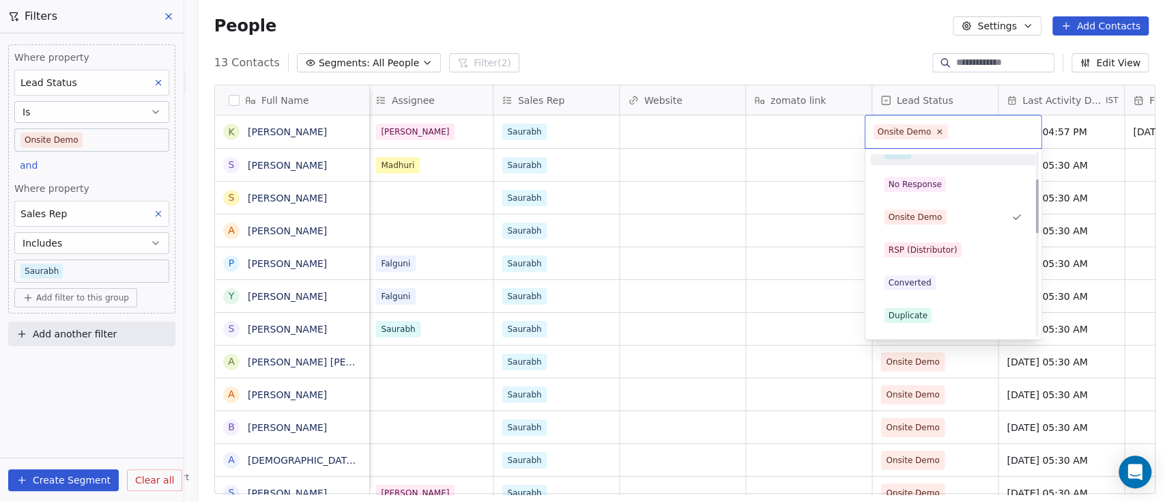
scroll to position [182, 0]
click at [842, 46] on html "On2Cook India Pvt. Ltd. Contacts People Marketing Workflows Campaigns Metrics &…" at bounding box center [582, 251] width 1165 height 502
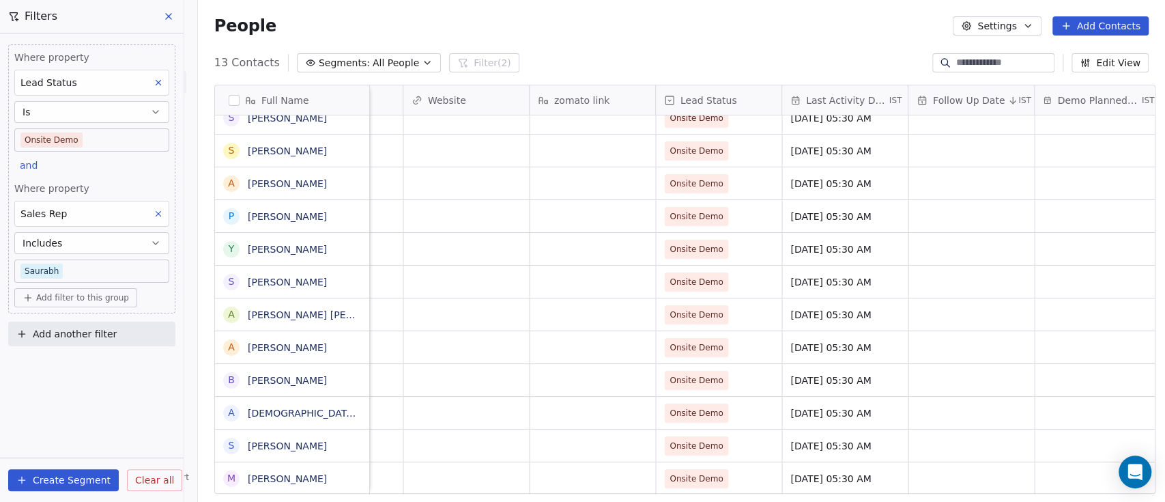
scroll to position [14, 1609]
click at [734, 365] on span "Onsite Demo" at bounding box center [705, 478] width 83 height 19
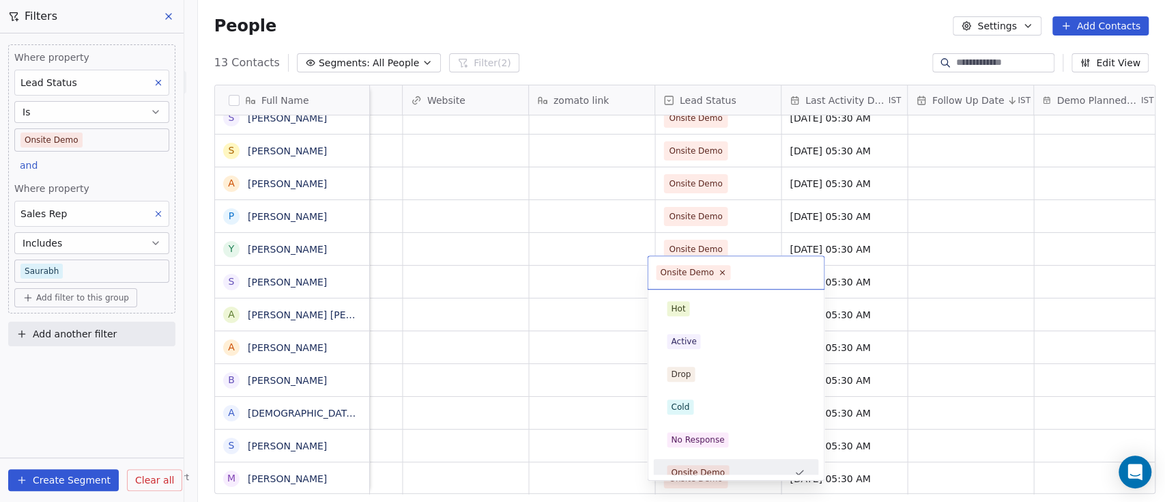
scroll to position [11, 0]
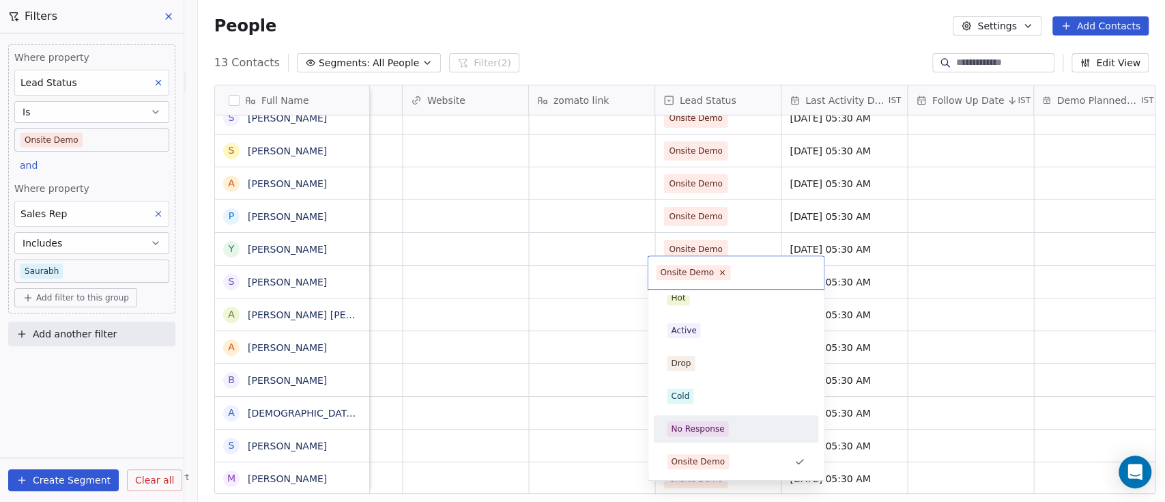
click at [449, 365] on html "On2Cook India Pvt. Ltd. Contacts People Marketing Workflows Campaigns Metrics &…" at bounding box center [582, 251] width 1165 height 502
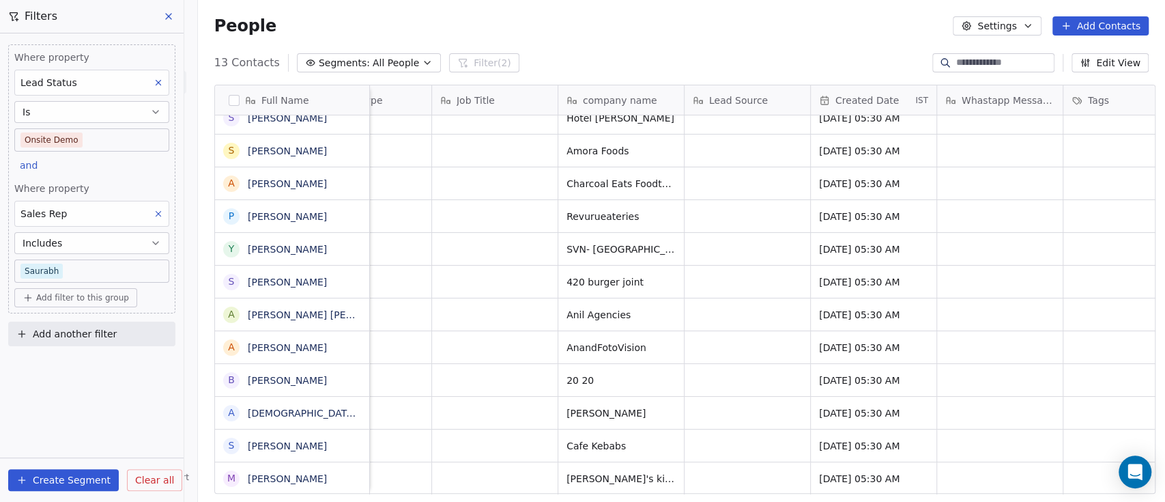
scroll to position [14, 0]
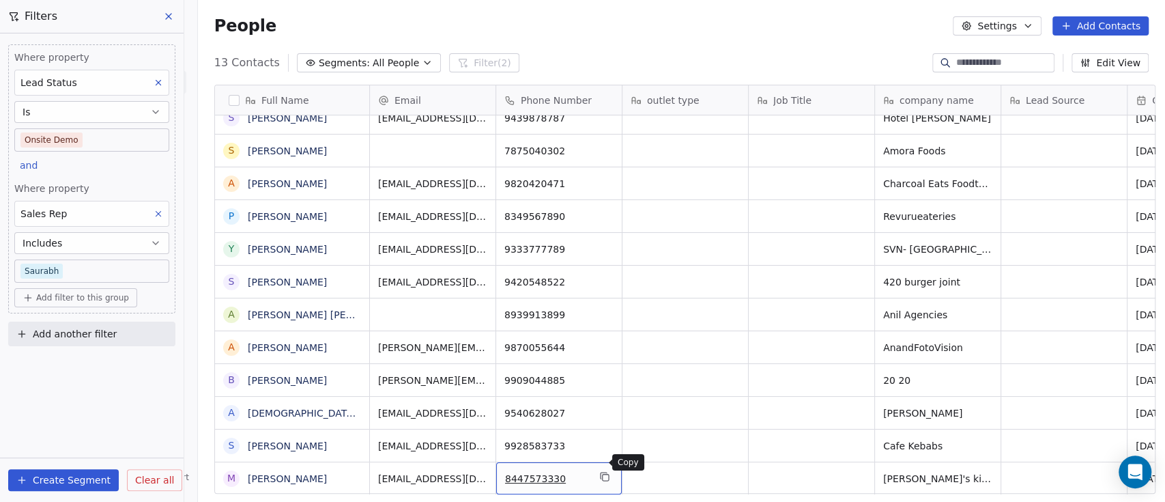
click at [599, 365] on icon "grid" at bounding box center [604, 476] width 11 height 11
click at [602, 365] on icon "grid" at bounding box center [605, 445] width 6 height 6
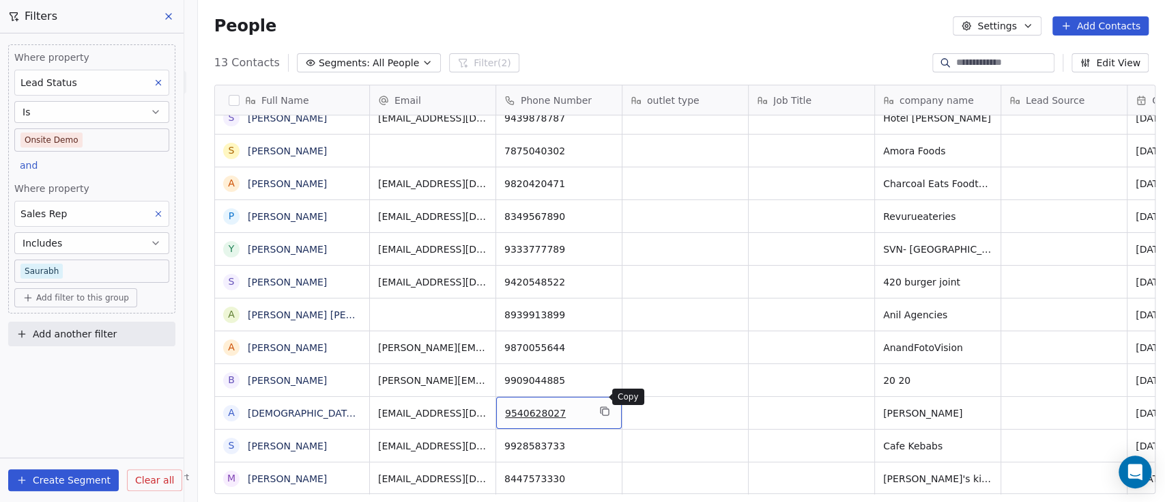
click at [599, 365] on icon "grid" at bounding box center [604, 411] width 11 height 11
click at [603, 365] on icon "grid" at bounding box center [604, 411] width 11 height 11
click at [609, 364] on div "9909044885" at bounding box center [559, 380] width 126 height 32
click at [599, 365] on icon "grid" at bounding box center [604, 378] width 11 height 11
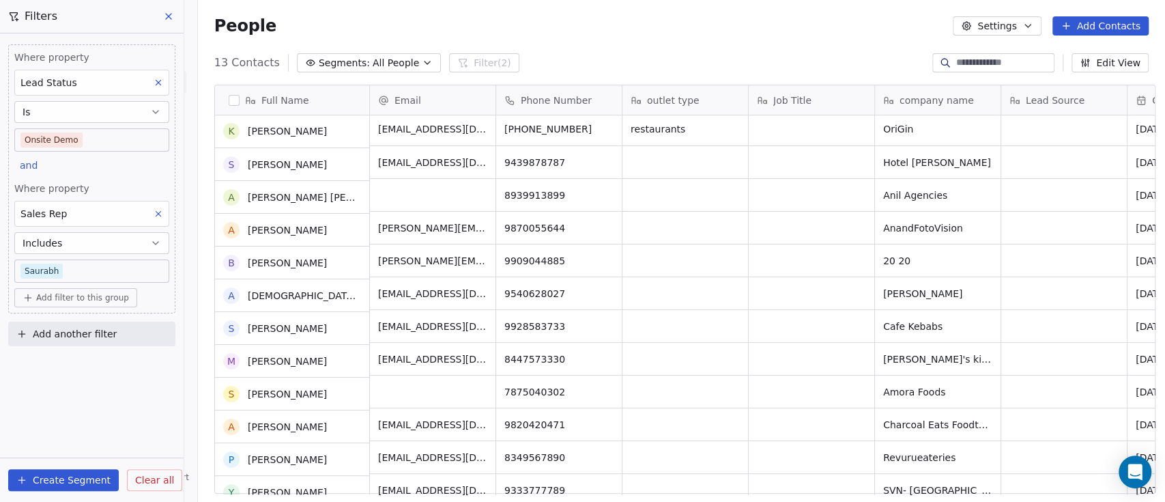
scroll to position [0, 0]
click at [599, 229] on icon "grid" at bounding box center [604, 228] width 11 height 11
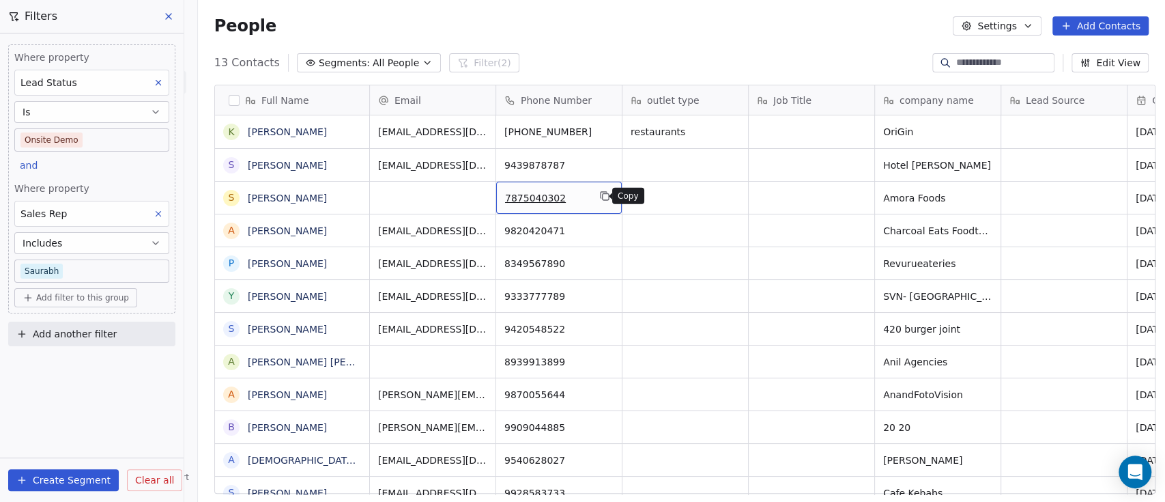
click at [602, 197] on icon "grid" at bounding box center [605, 197] width 6 height 6
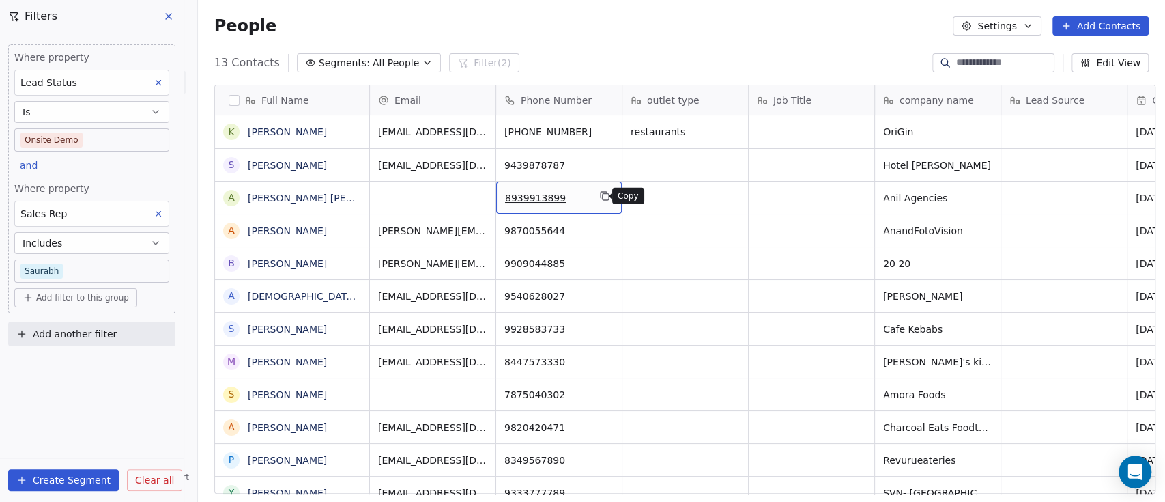
click at [602, 199] on icon "grid" at bounding box center [605, 197] width 6 height 6
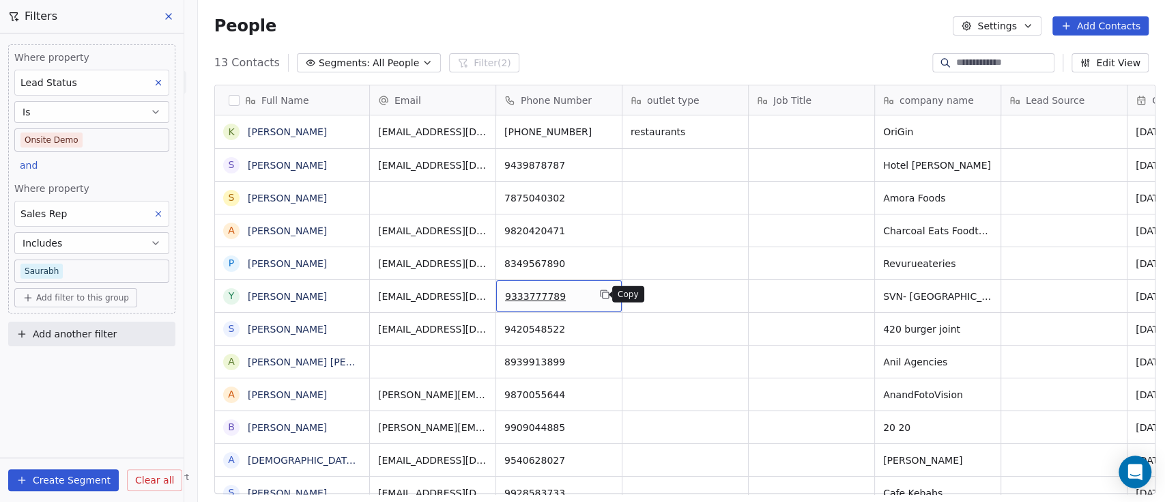
click at [602, 292] on icon "grid" at bounding box center [605, 295] width 6 height 6
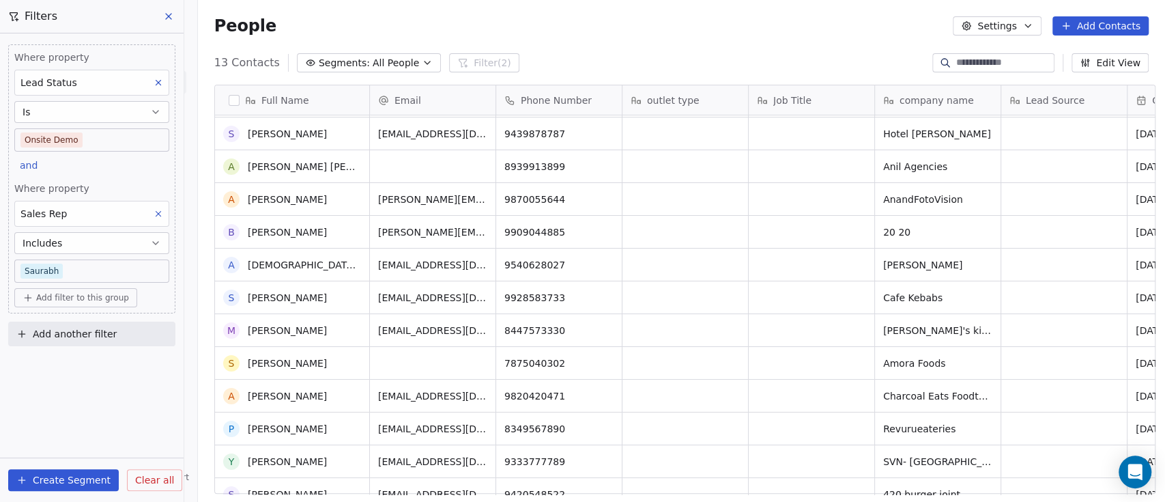
scroll to position [47, 0]
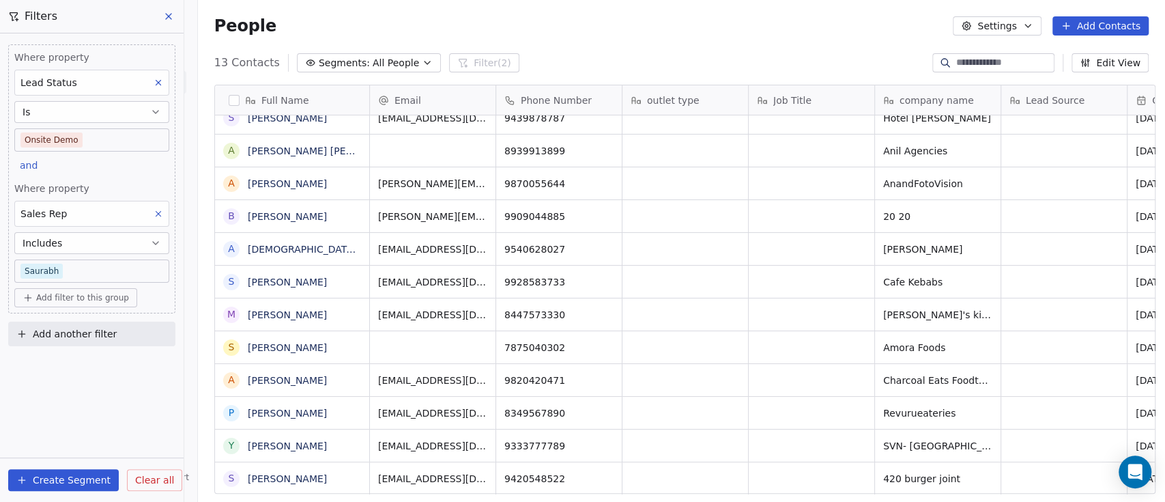
click at [68, 365] on button "Create Segment" at bounding box center [63, 480] width 111 height 22
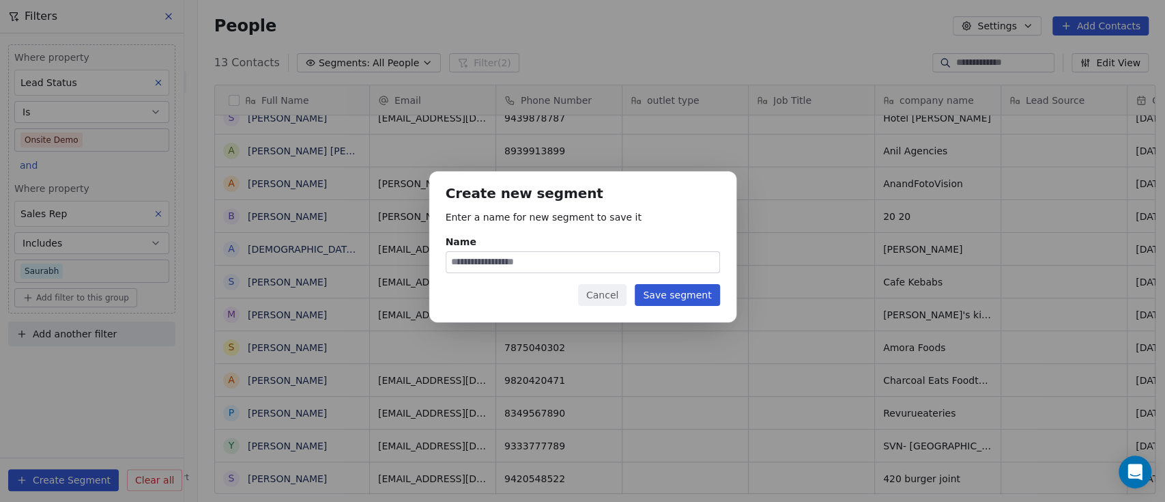
click at [541, 260] on input "Name" at bounding box center [582, 262] width 273 height 20
type input "**********"
click at [680, 295] on button "Save segment" at bounding box center [677, 295] width 85 height 22
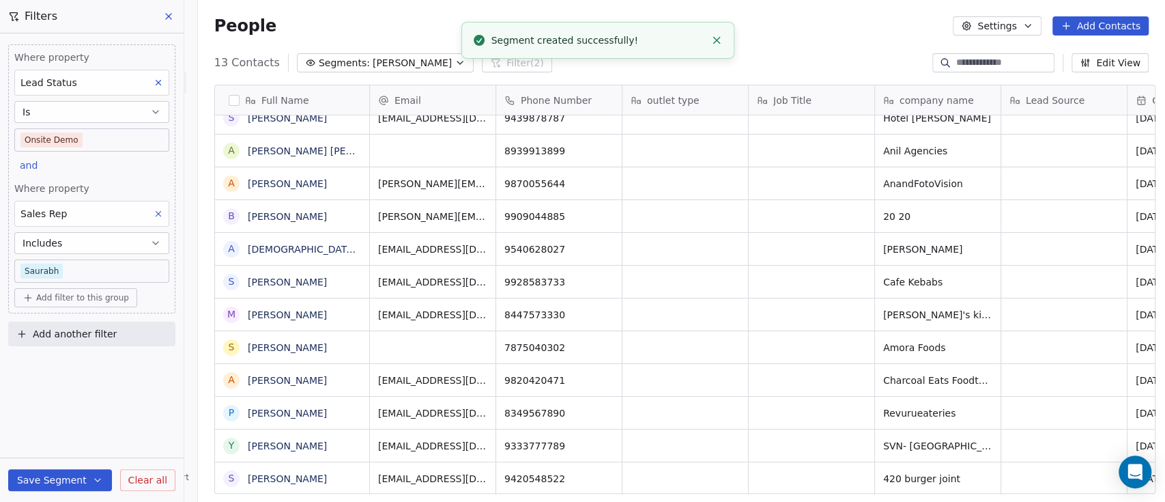
scroll to position [14, 0]
